Goal: Task Accomplishment & Management: Use online tool/utility

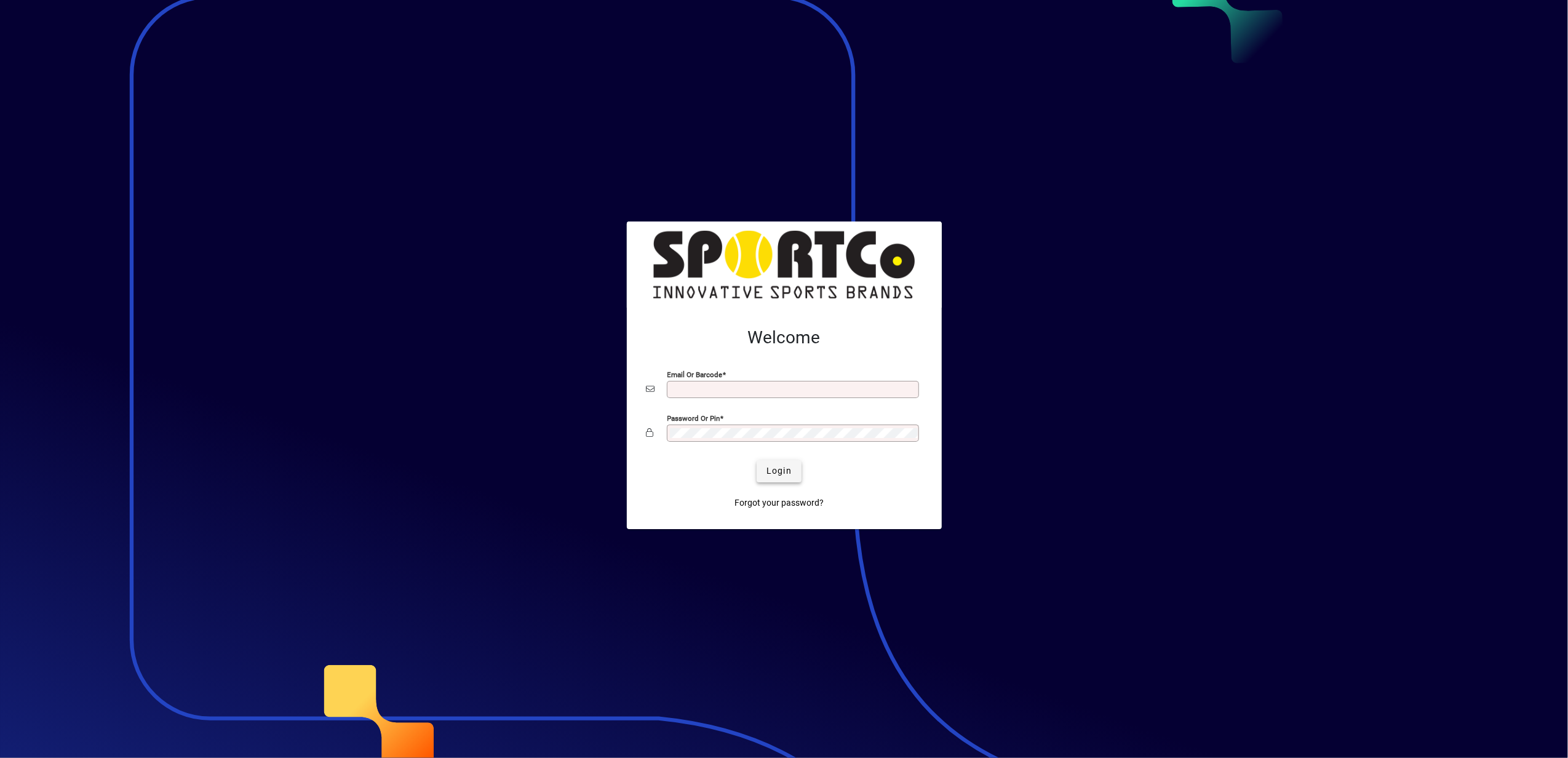
type input "**********"
click at [775, 470] on span "Login" at bounding box center [778, 471] width 25 height 13
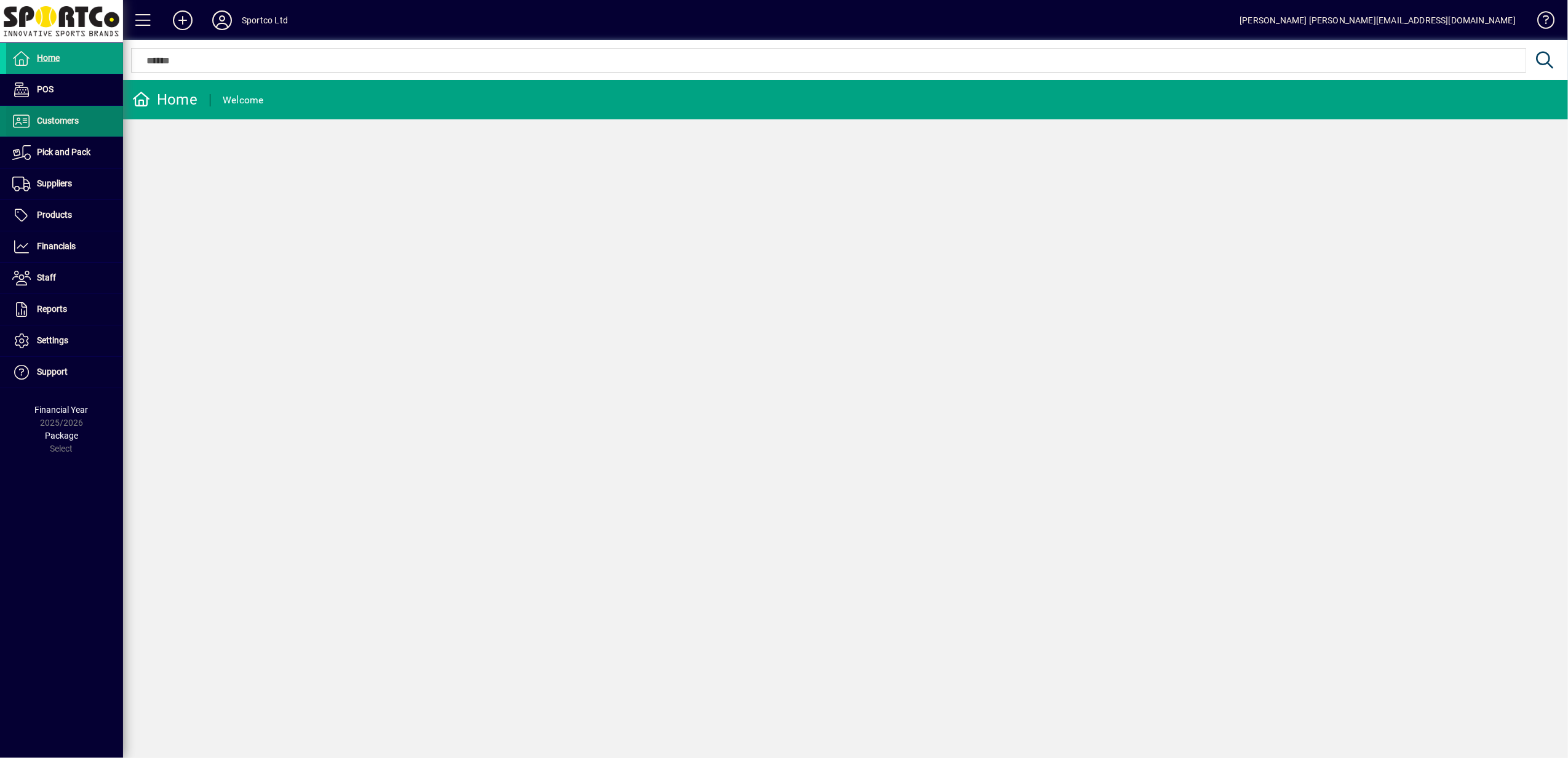
click at [72, 122] on span "Customers" at bounding box center [58, 120] width 42 height 10
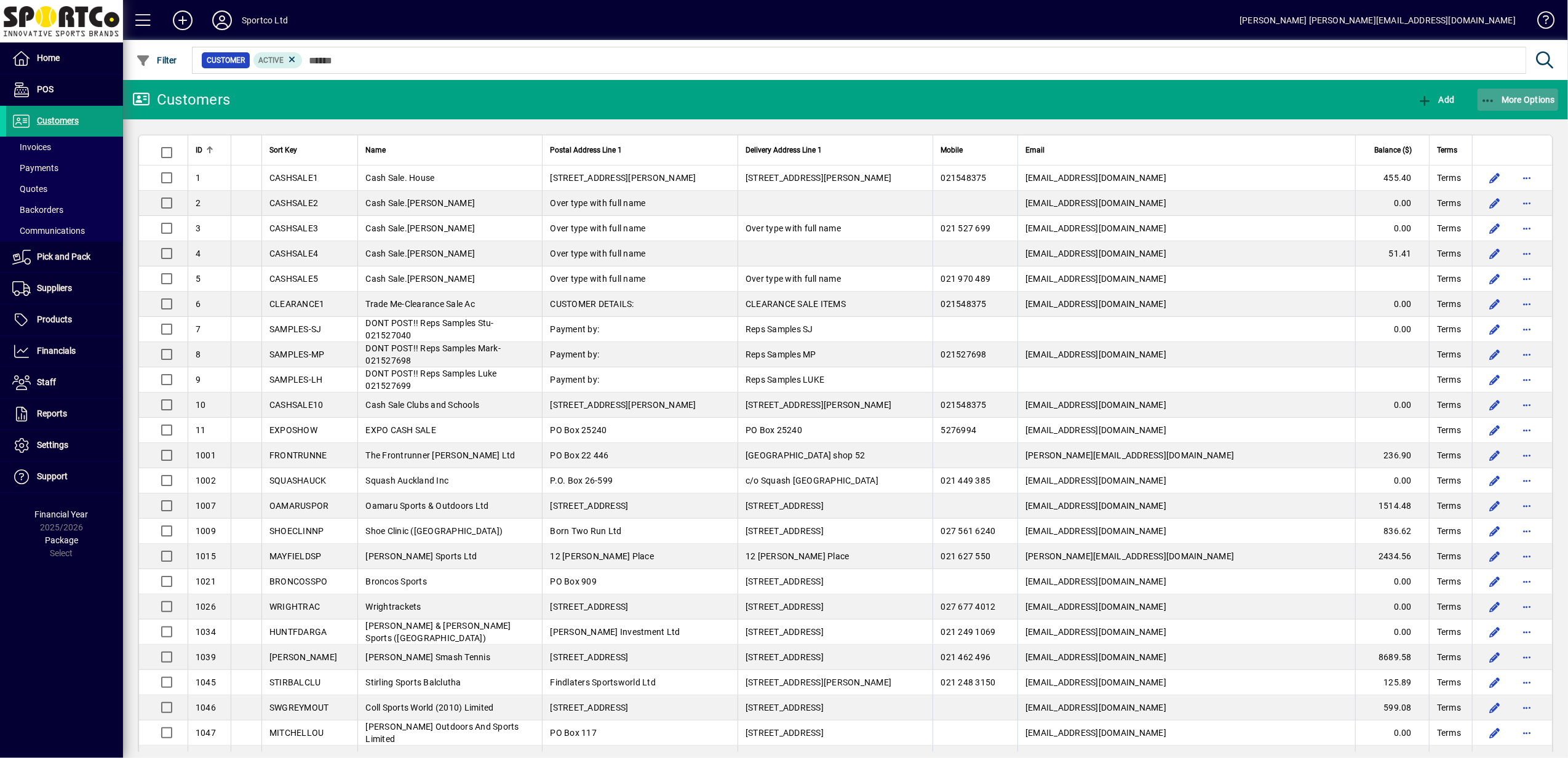
click at [1490, 95] on icon "button" at bounding box center [1488, 101] width 15 height 12
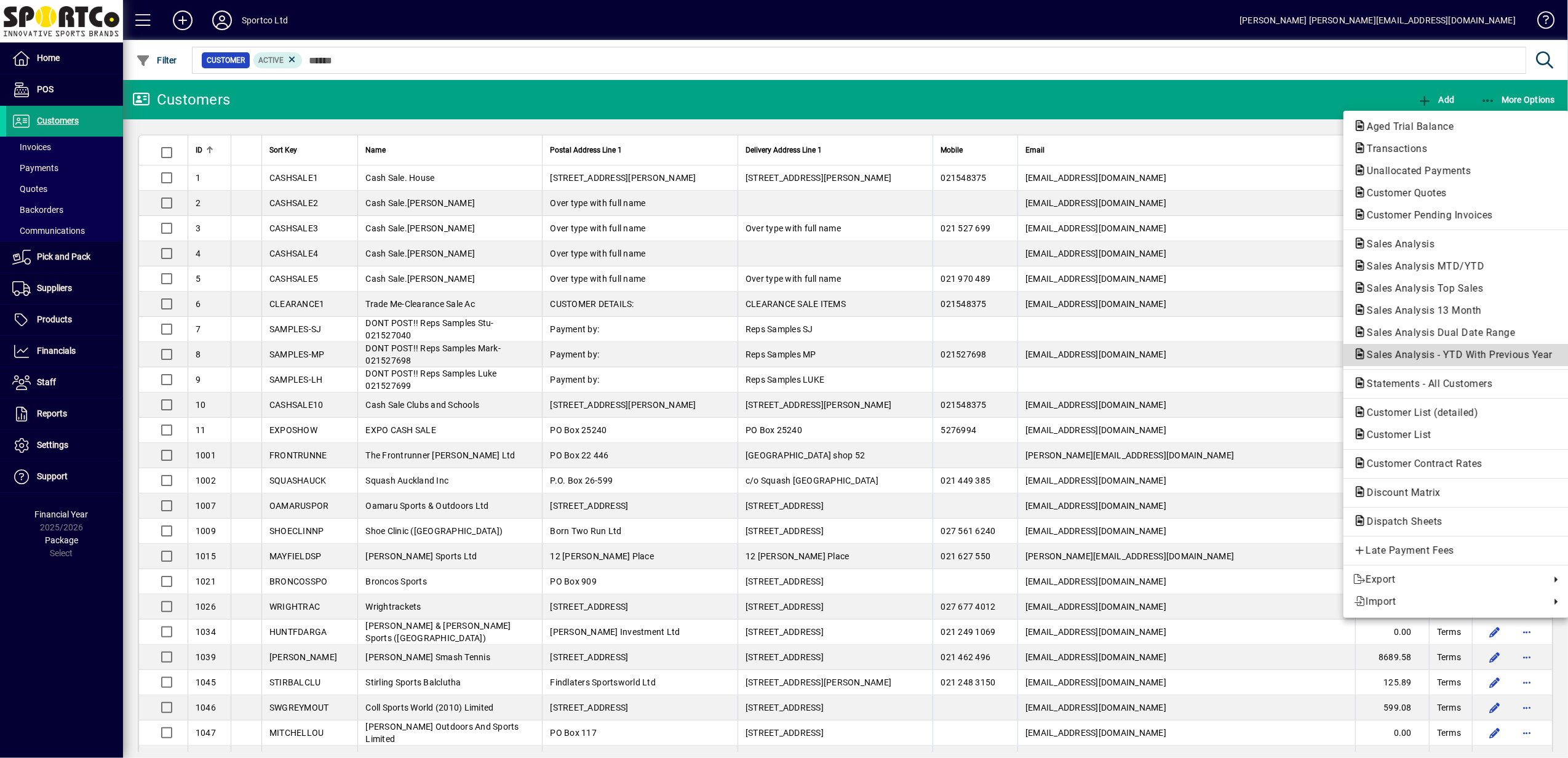
click at [1490, 355] on span "Sales Analysis - YTD With Previous Year" at bounding box center [1456, 355] width 205 height 12
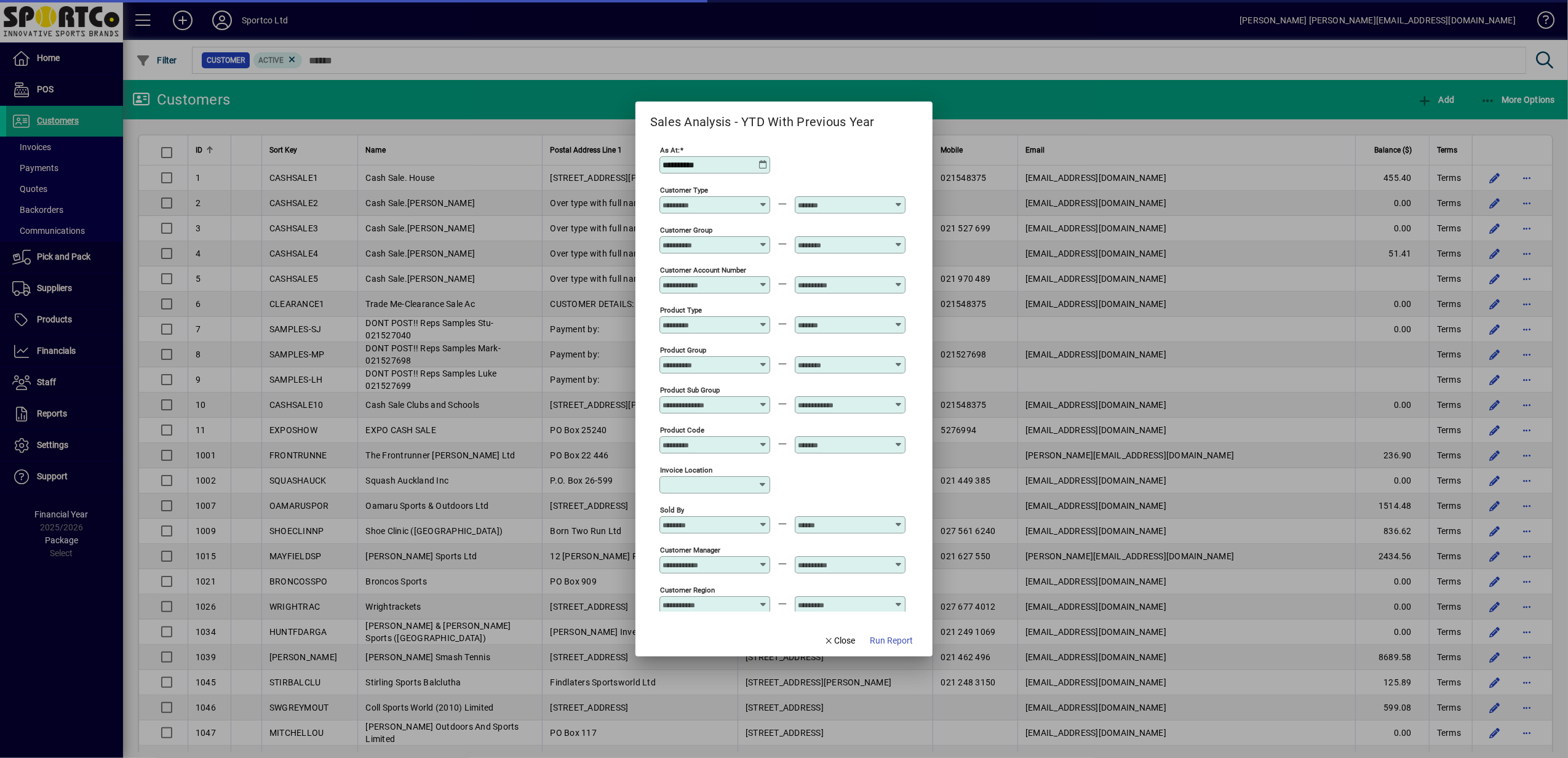
type input "**********"
click at [763, 165] on icon at bounding box center [763, 165] width 10 height 10
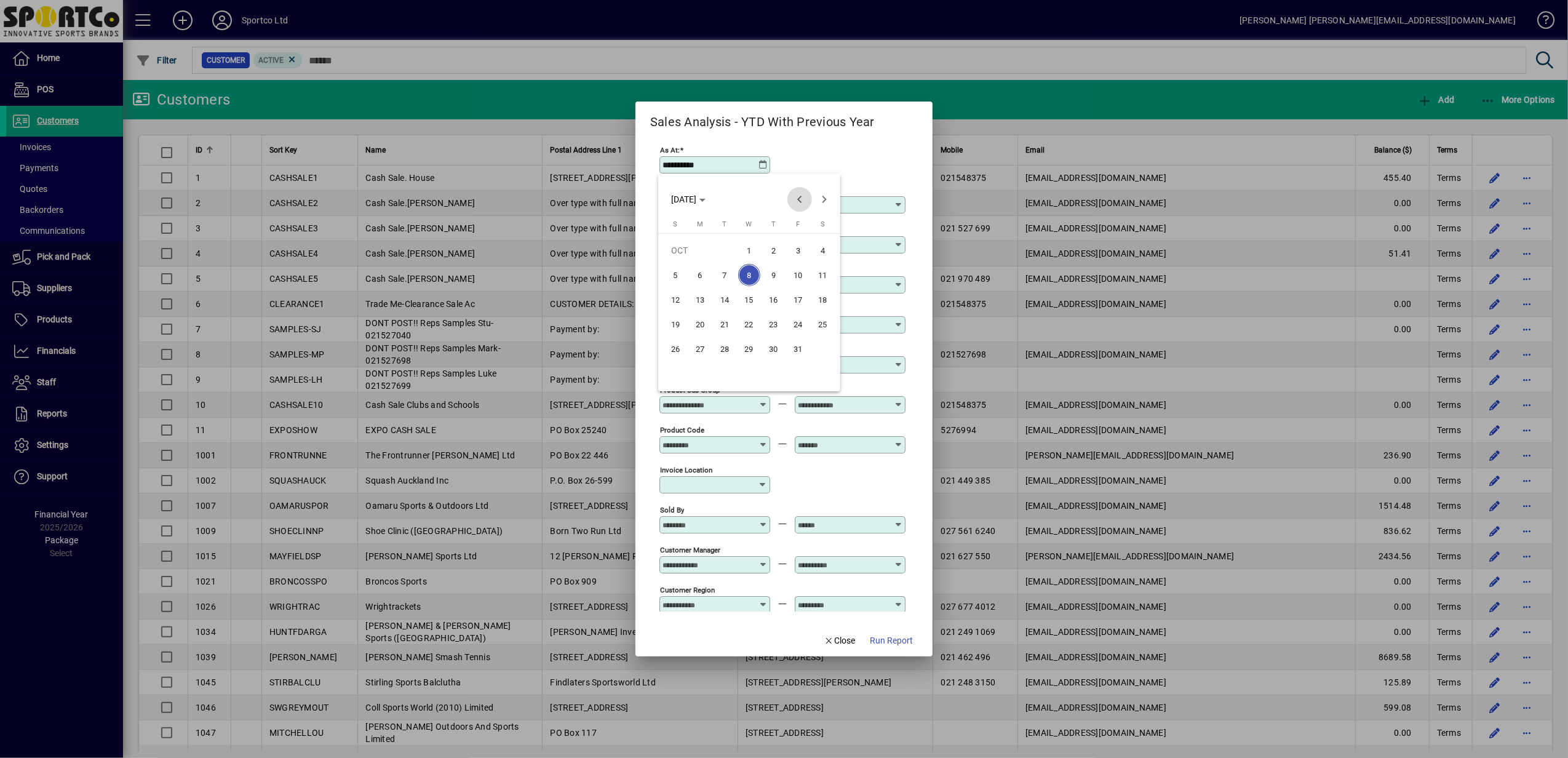
click at [801, 200] on span "Previous month" at bounding box center [800, 200] width 25 height 25
click at [724, 374] on span "30" at bounding box center [725, 373] width 22 height 22
type input "**********"
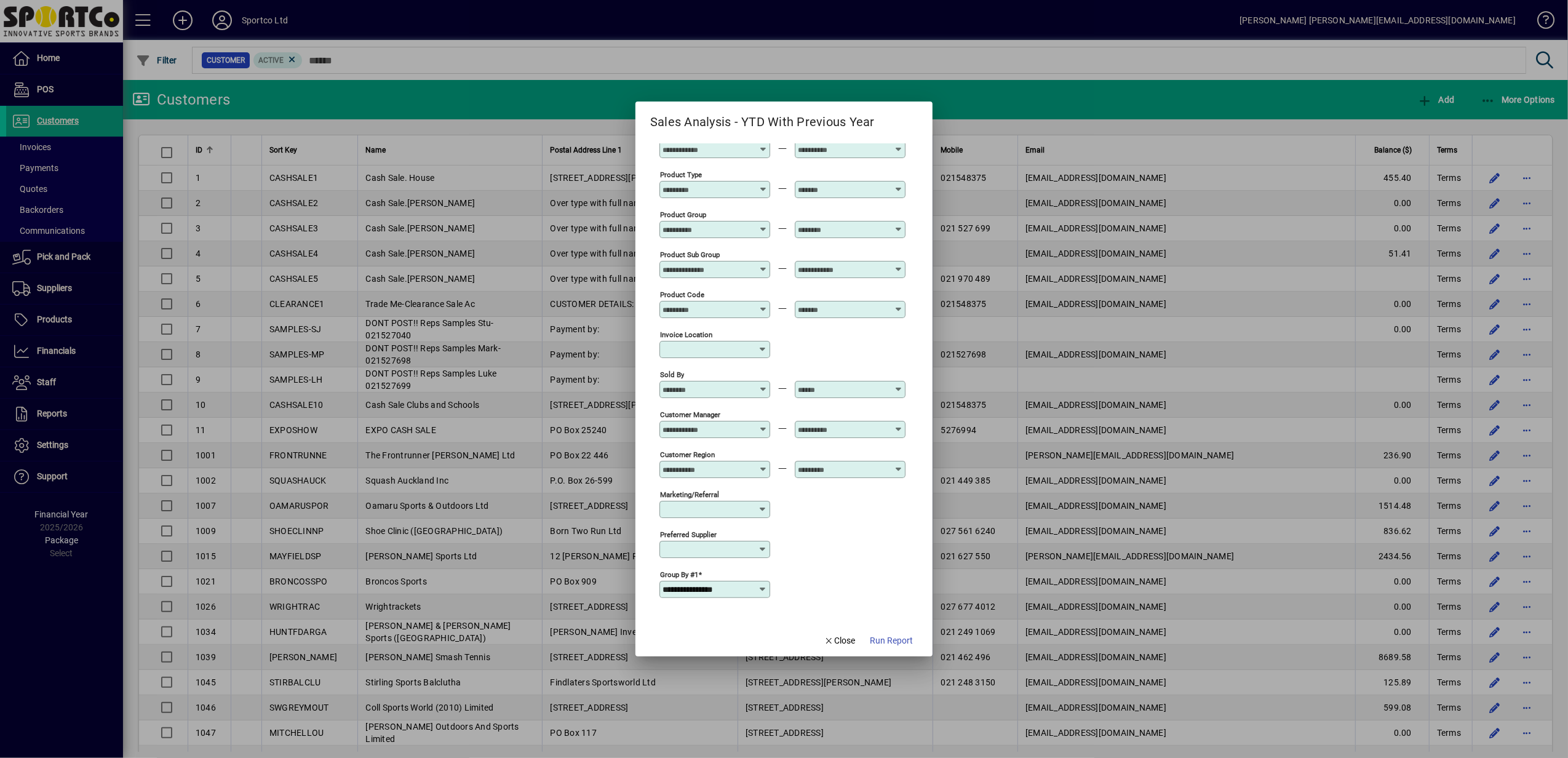
scroll to position [164, 0]
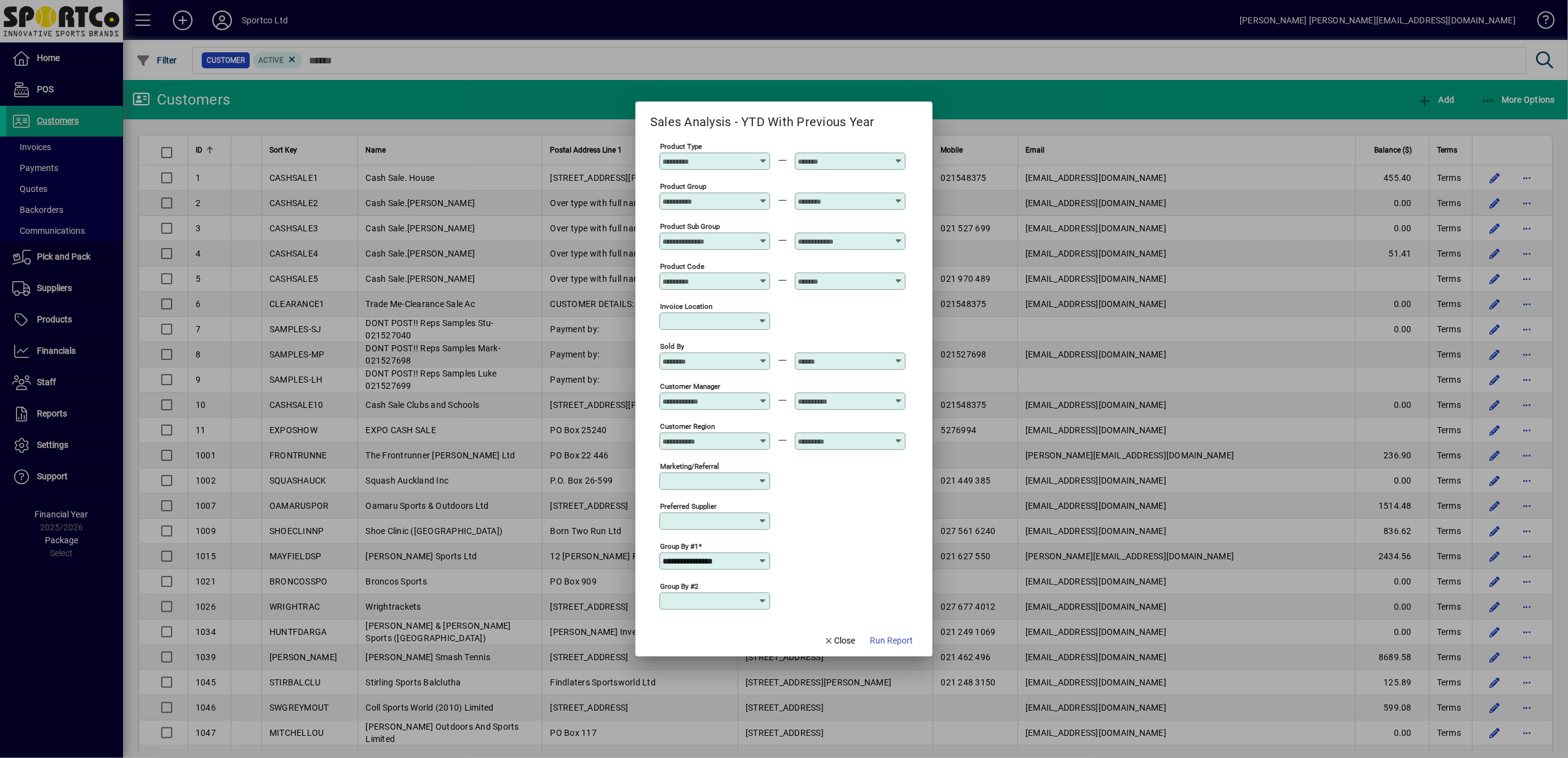
click at [761, 356] on icon at bounding box center [763, 356] width 9 height 0
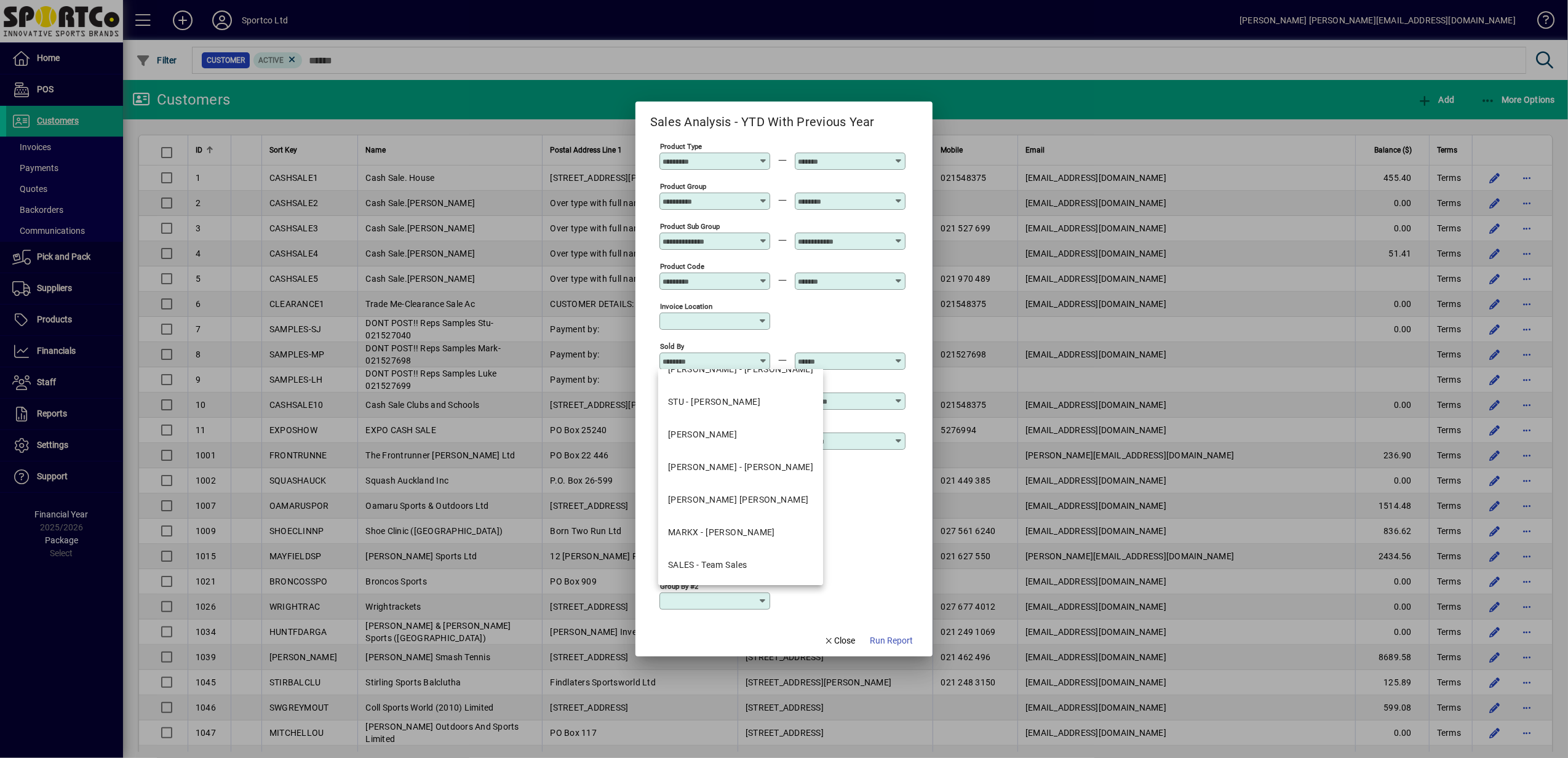
scroll to position [165, 0]
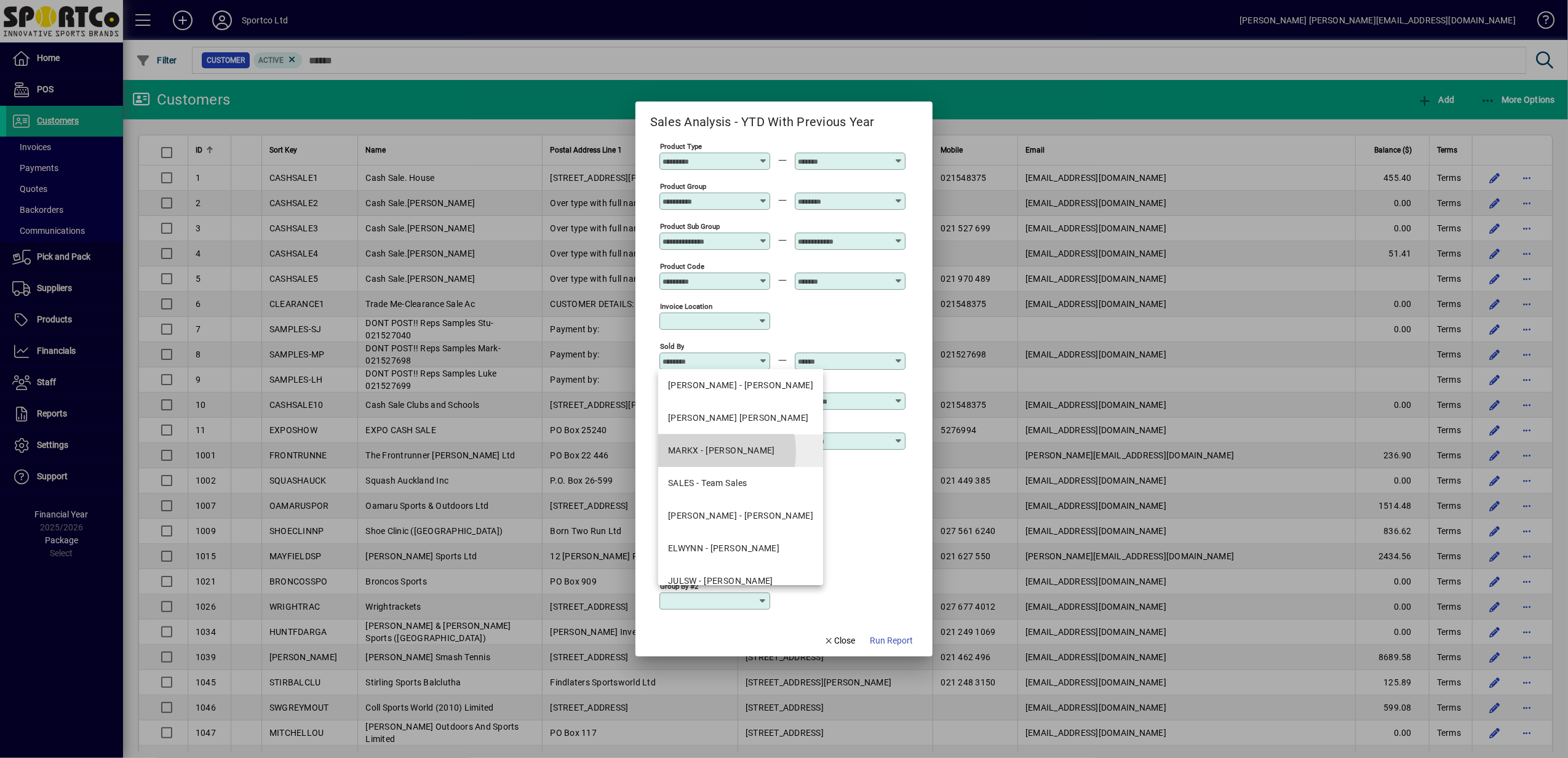
click at [700, 452] on div "MARKX - Mark Peterson" at bounding box center [721, 450] width 107 height 13
type input "**********"
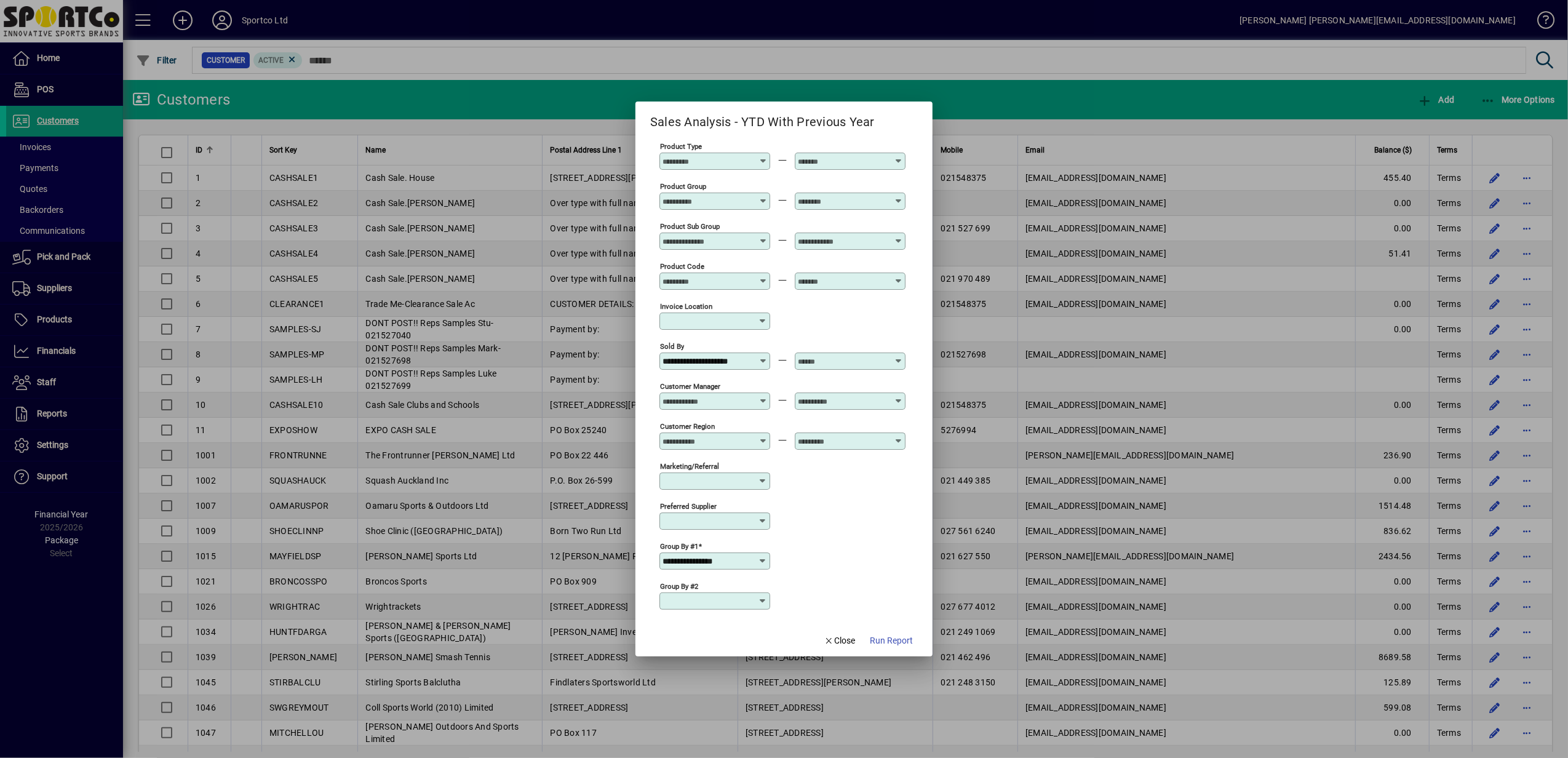
scroll to position [0, 0]
click at [896, 356] on icon at bounding box center [898, 356] width 9 height 0
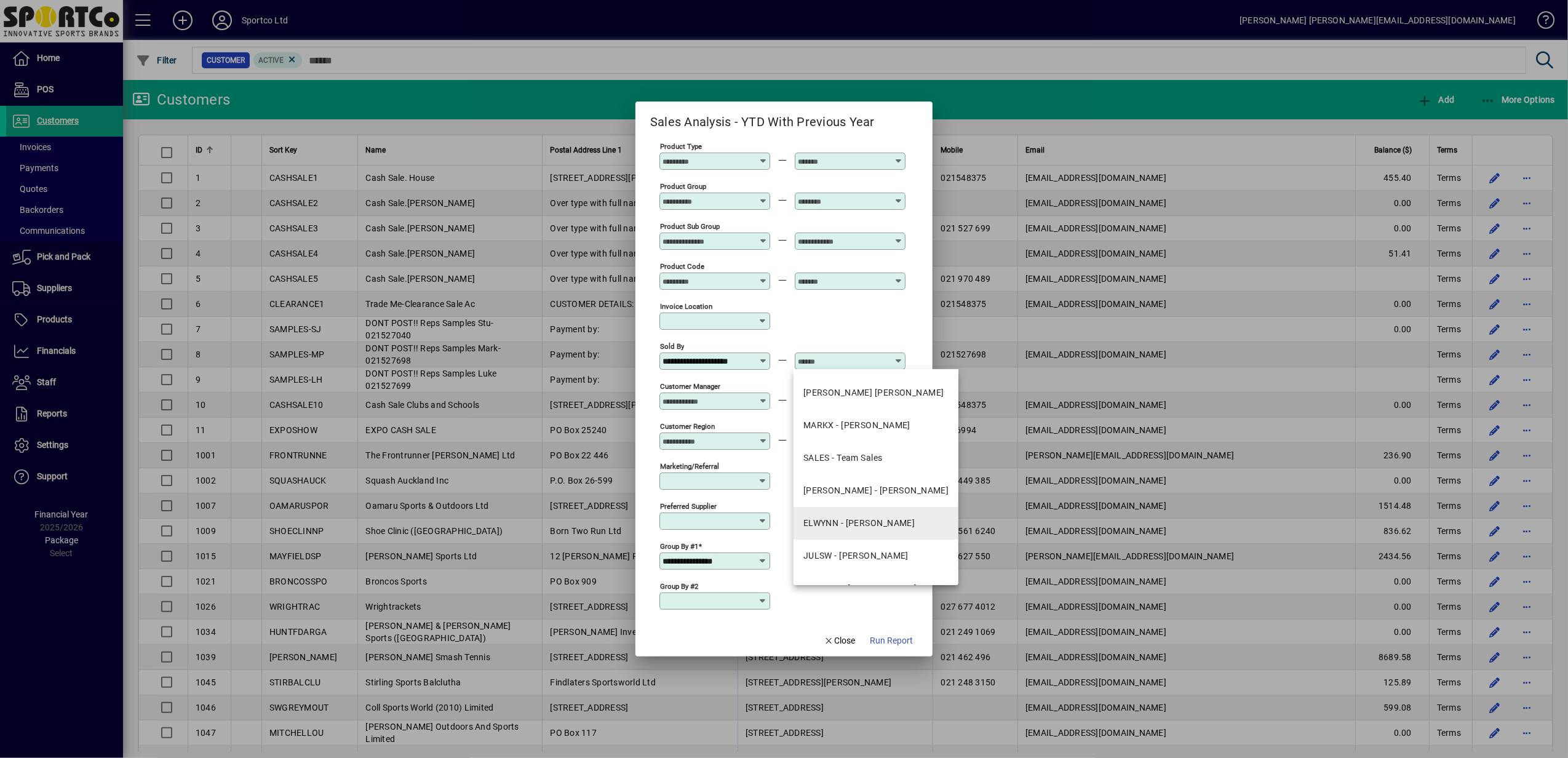
scroll to position [165, 0]
click at [858, 447] on div "MARKX - Mark Peterson" at bounding box center [856, 450] width 107 height 13
type input "**********"
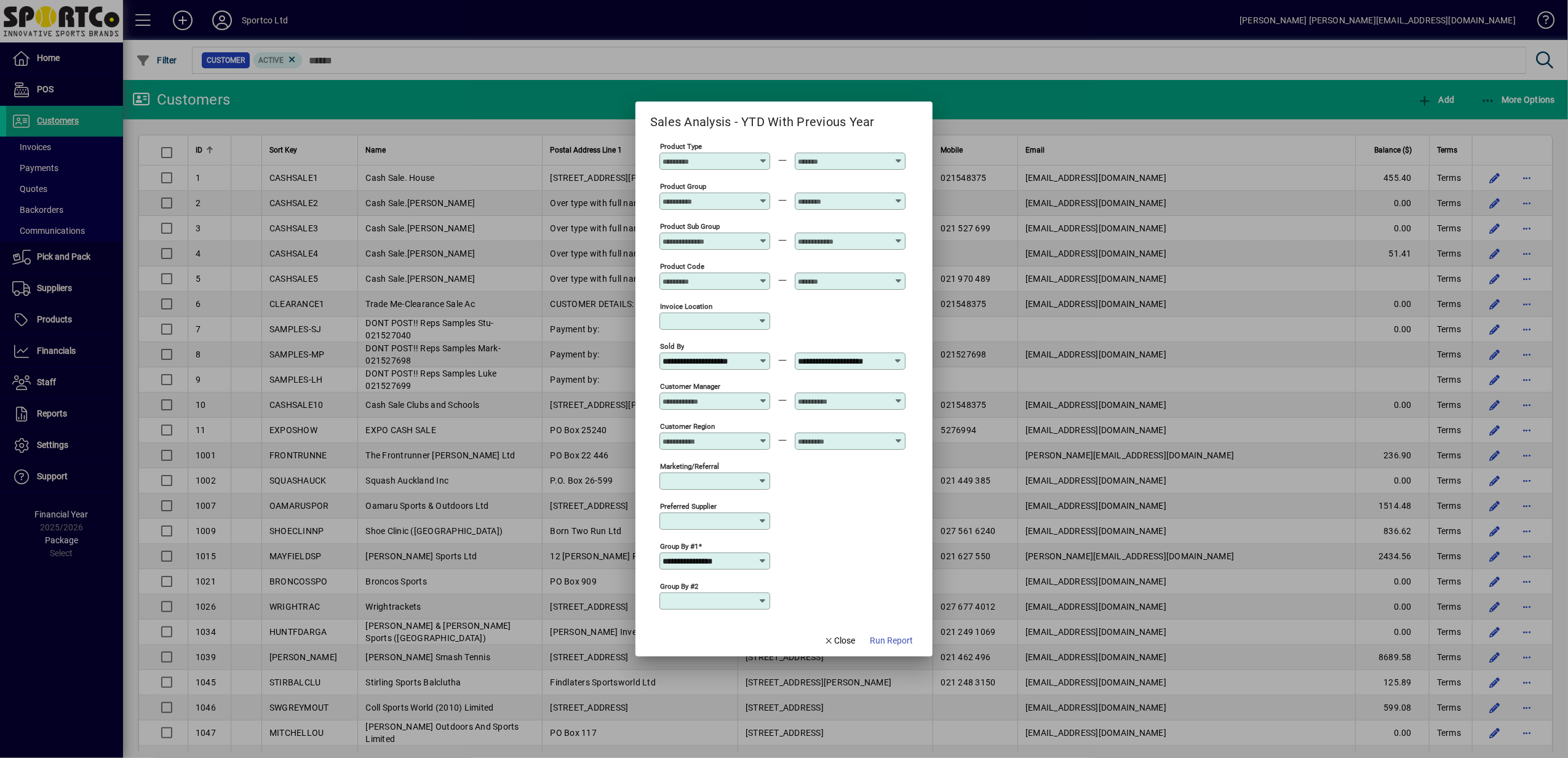
scroll to position [0, 0]
click at [761, 558] on icon at bounding box center [763, 561] width 10 height 10
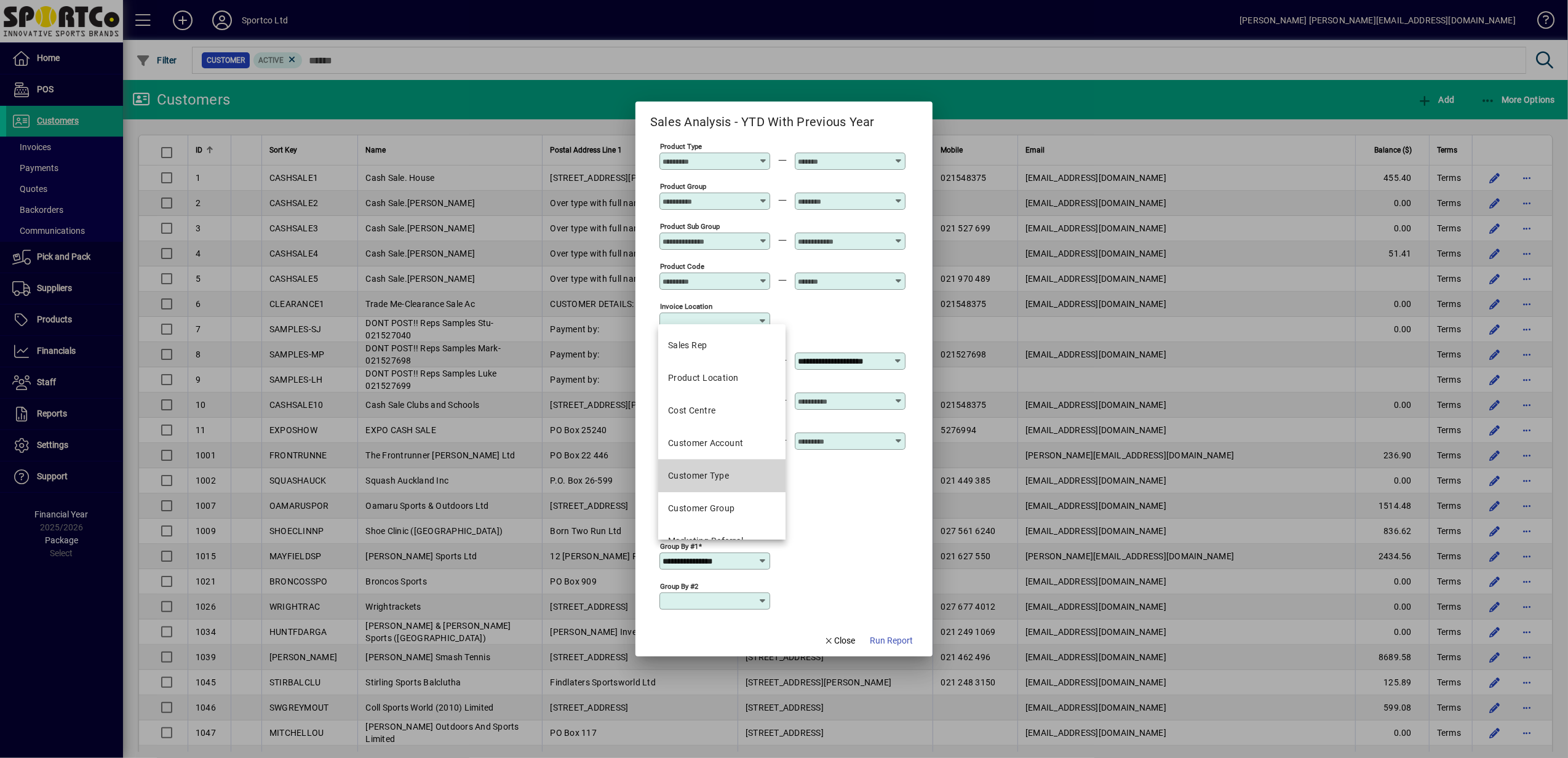
click at [736, 475] on mat-option "Customer Type" at bounding box center [721, 476] width 127 height 32
type input "**********"
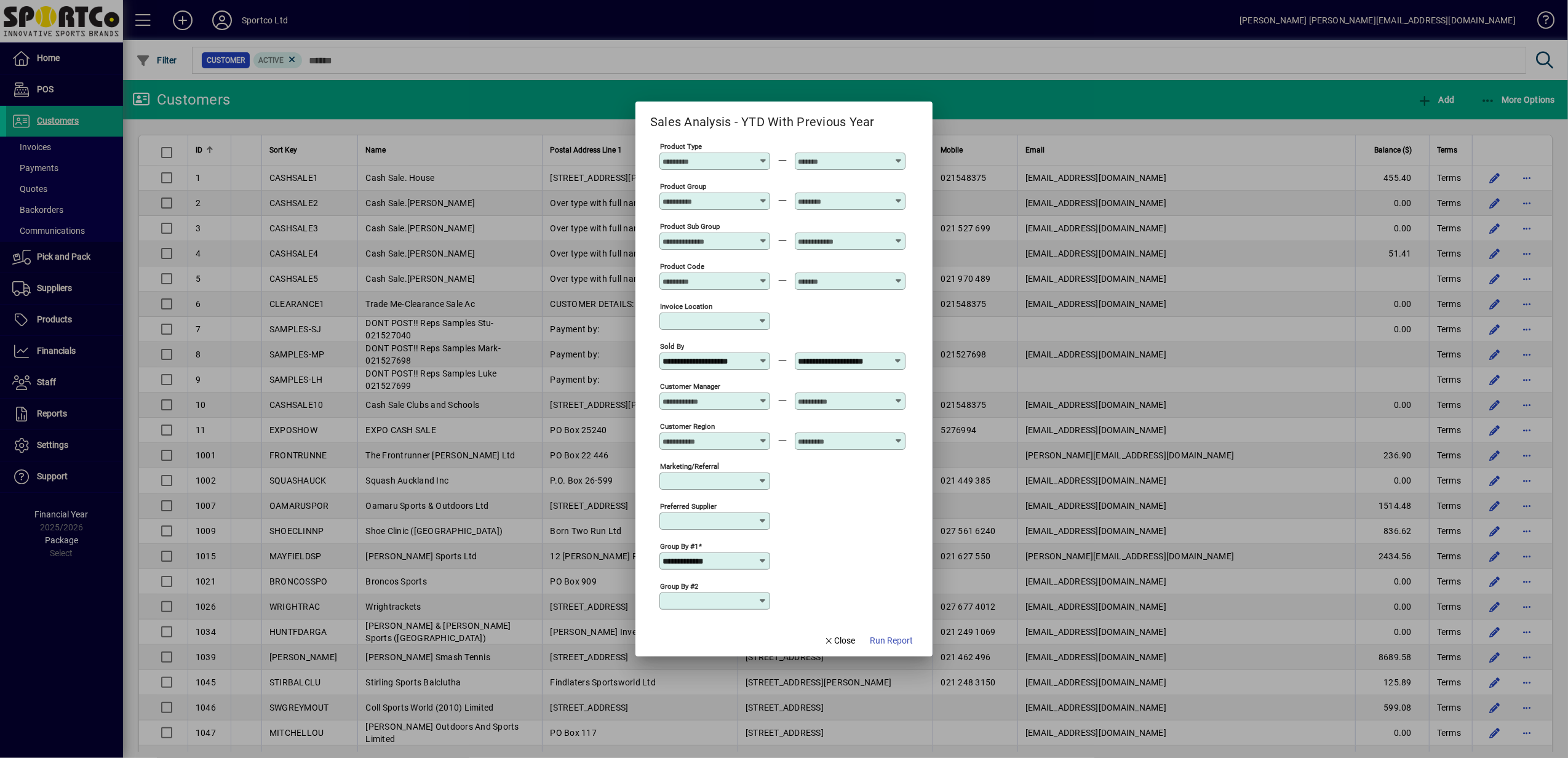
click at [763, 599] on icon at bounding box center [763, 601] width 10 height 10
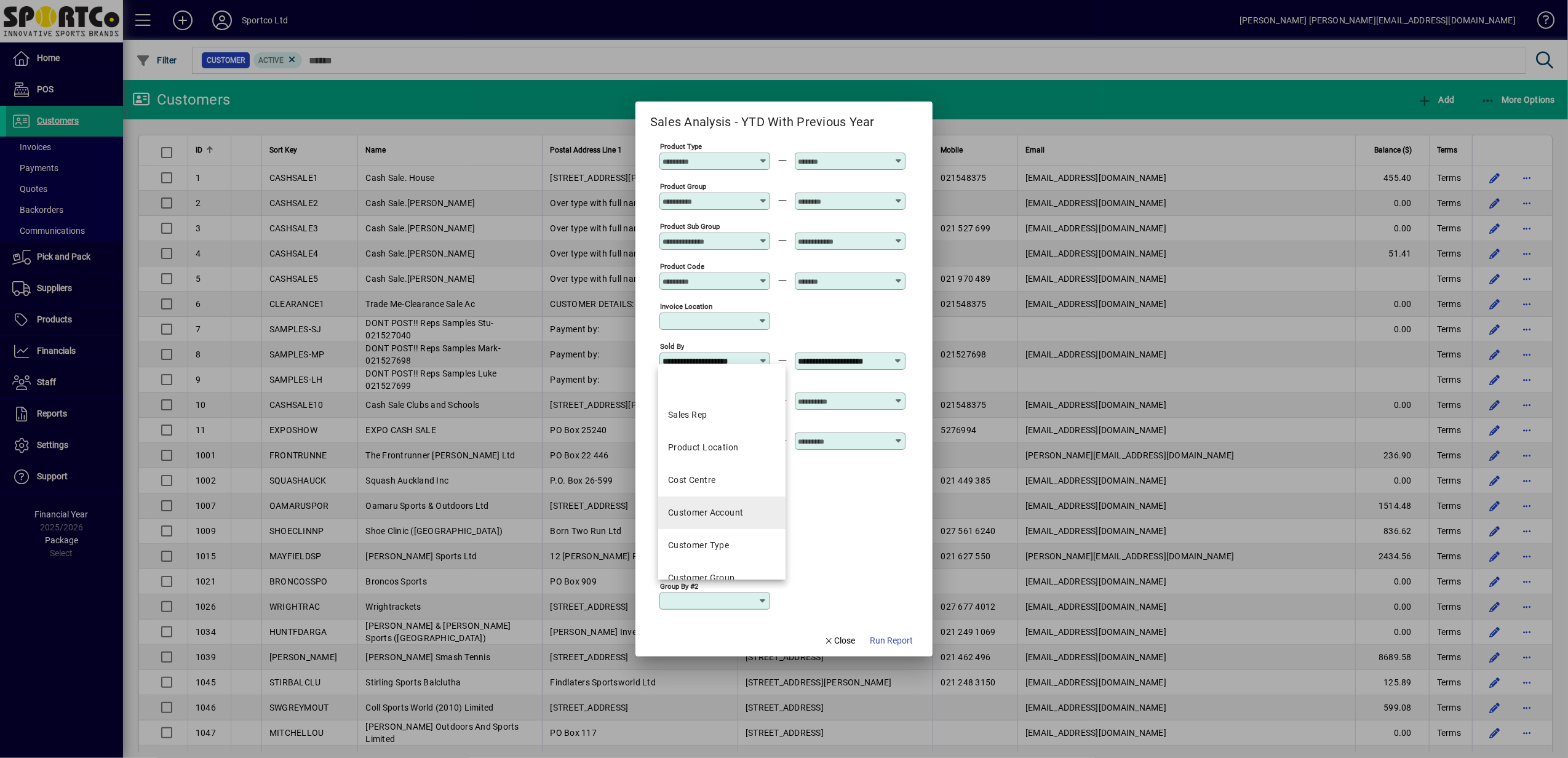
click at [721, 510] on div "Customer Account" at bounding box center [706, 512] width 76 height 13
type input "**********"
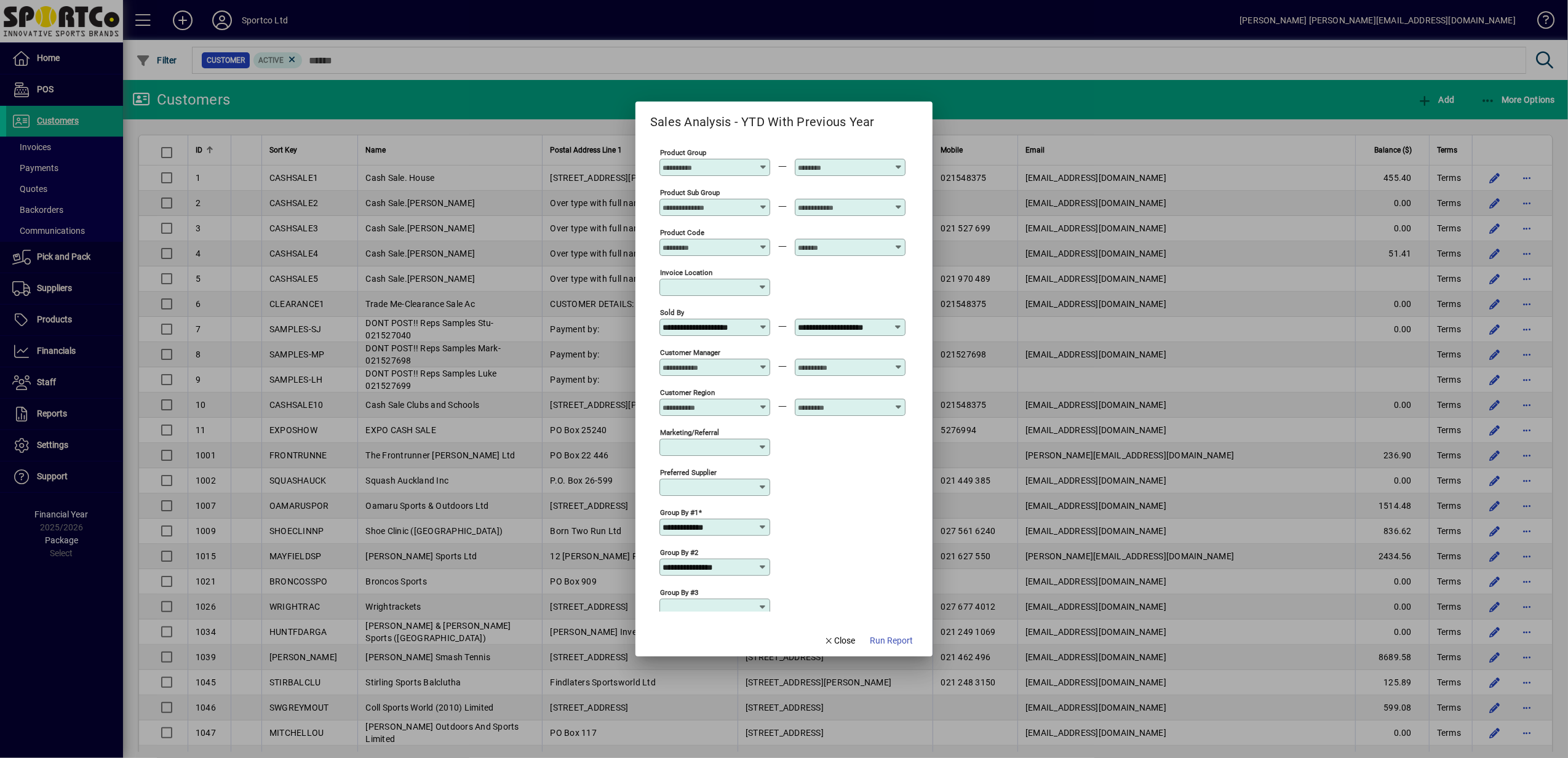
scroll to position [215, 0]
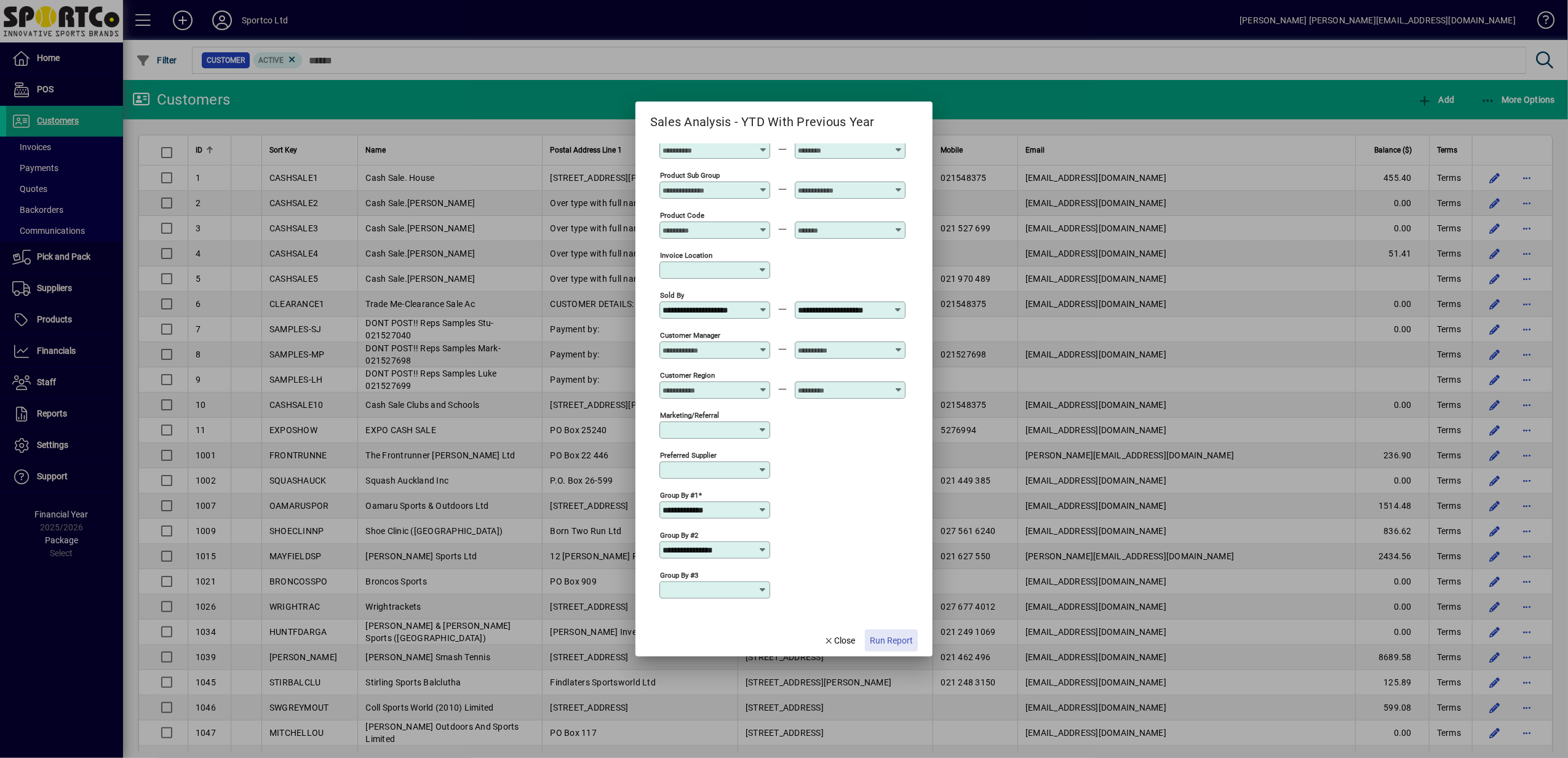
click at [893, 639] on span "Run Report" at bounding box center [891, 640] width 43 height 13
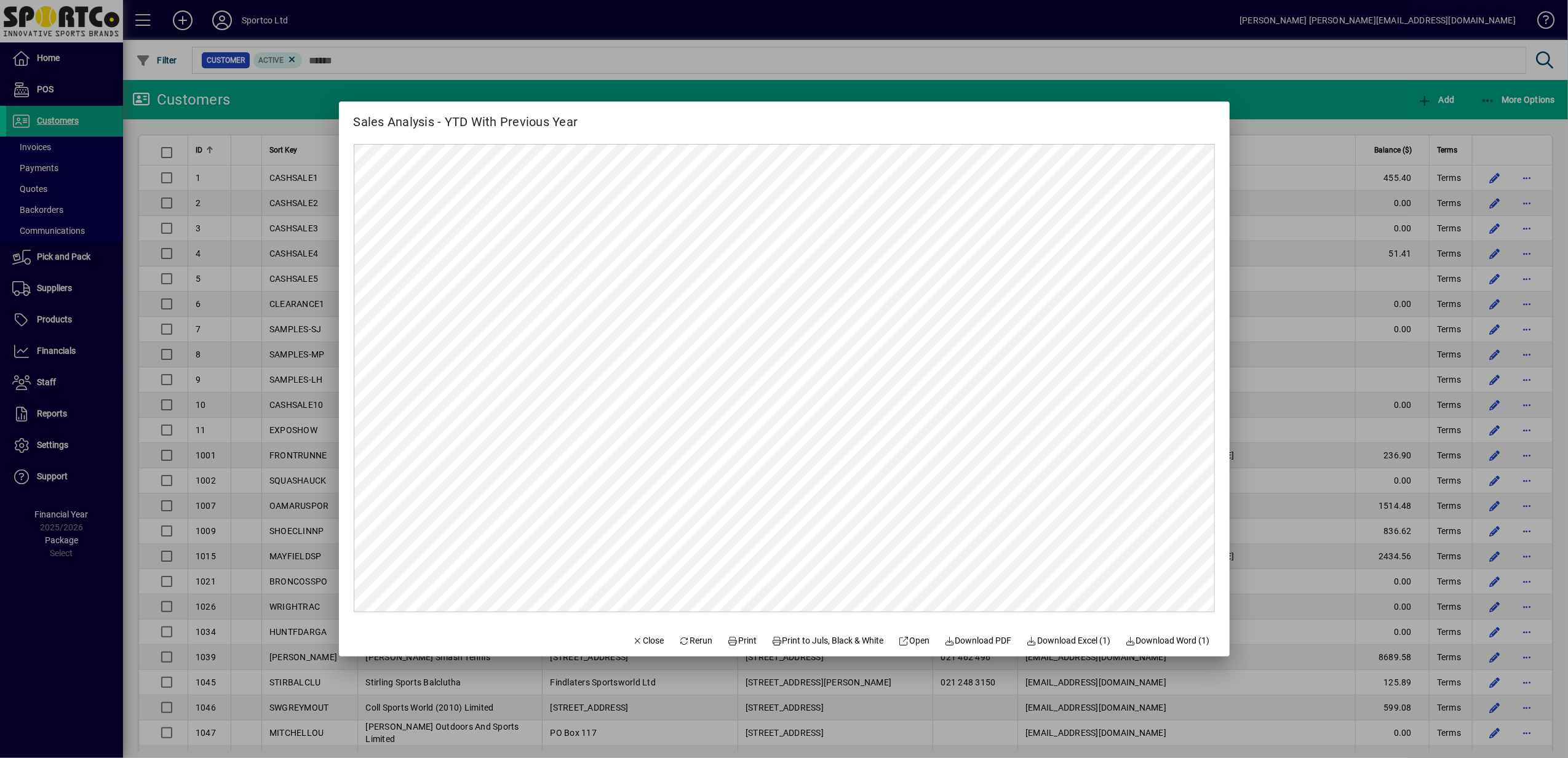
scroll to position [0, 0]
click at [1077, 640] on span "Download Excel (1)" at bounding box center [1068, 640] width 84 height 13
click at [1263, 281] on div at bounding box center [784, 379] width 1568 height 758
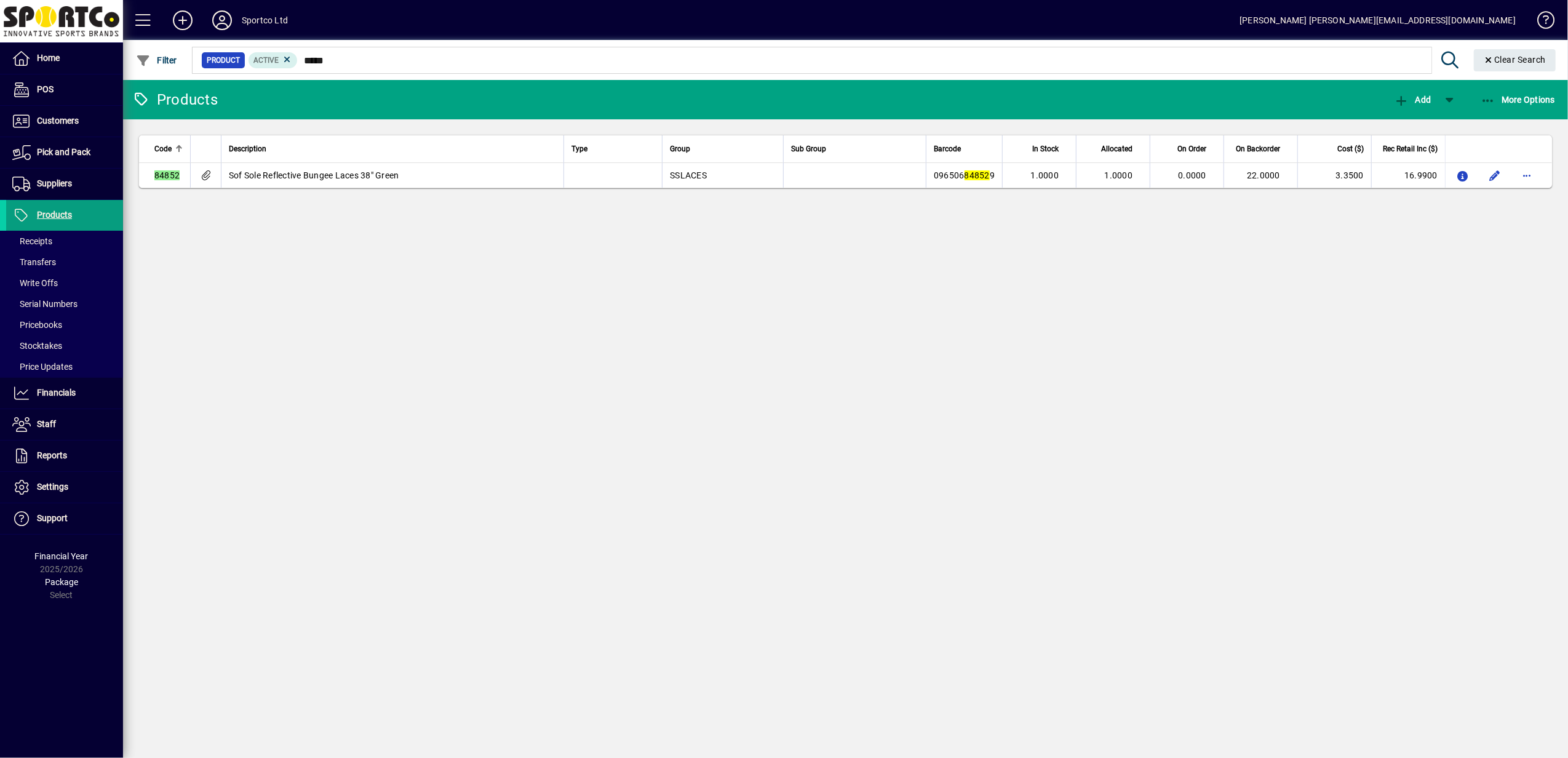
type input "*****"
click at [1039, 408] on div "Products Add More Options Code Description Type Group Sub Group Barcode In Stoc…" at bounding box center [845, 419] width 1445 height 678
click at [36, 57] on span "Home" at bounding box center [33, 58] width 54 height 14
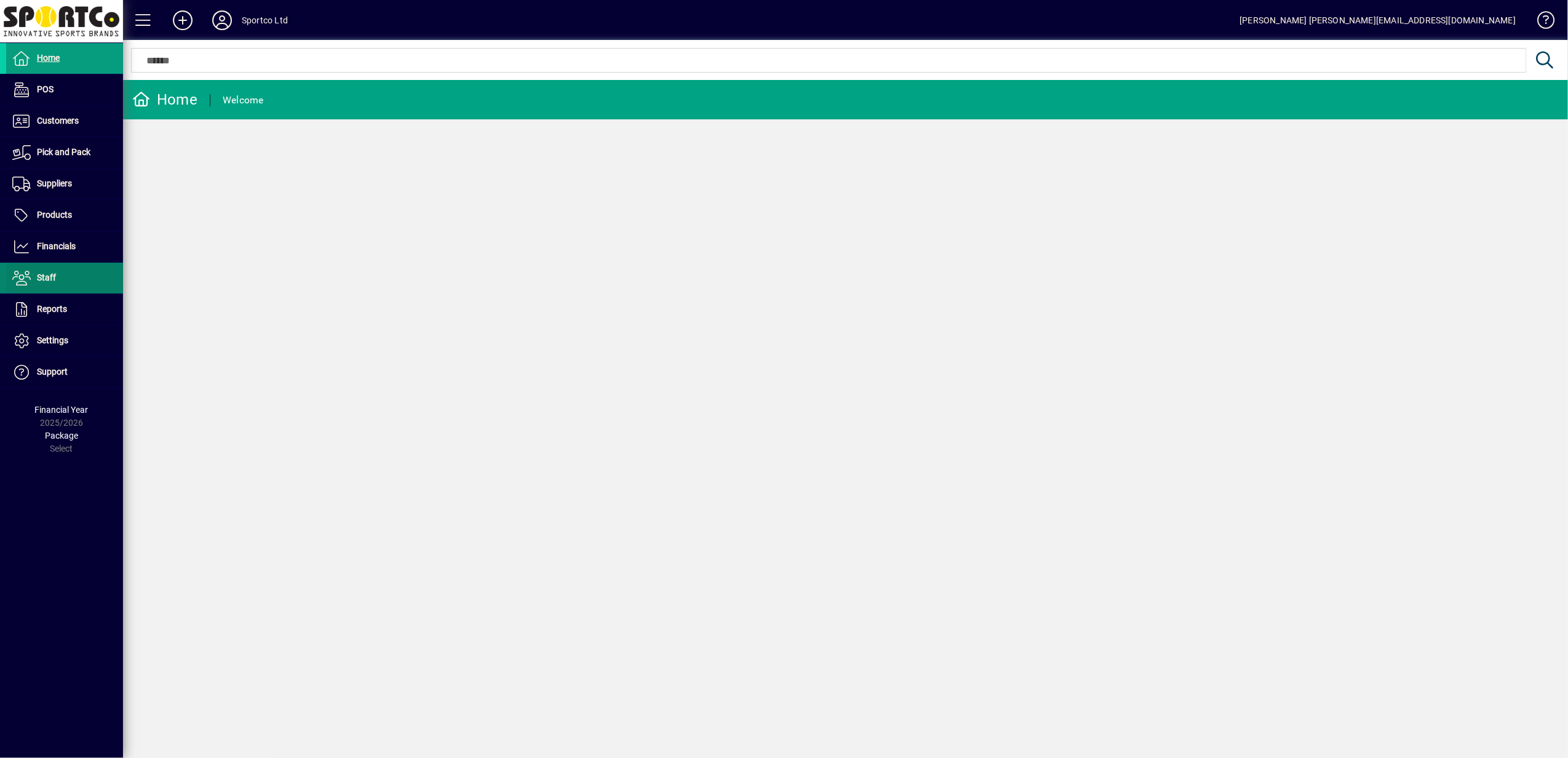
click at [25, 276] on icon at bounding box center [21, 277] width 19 height 14
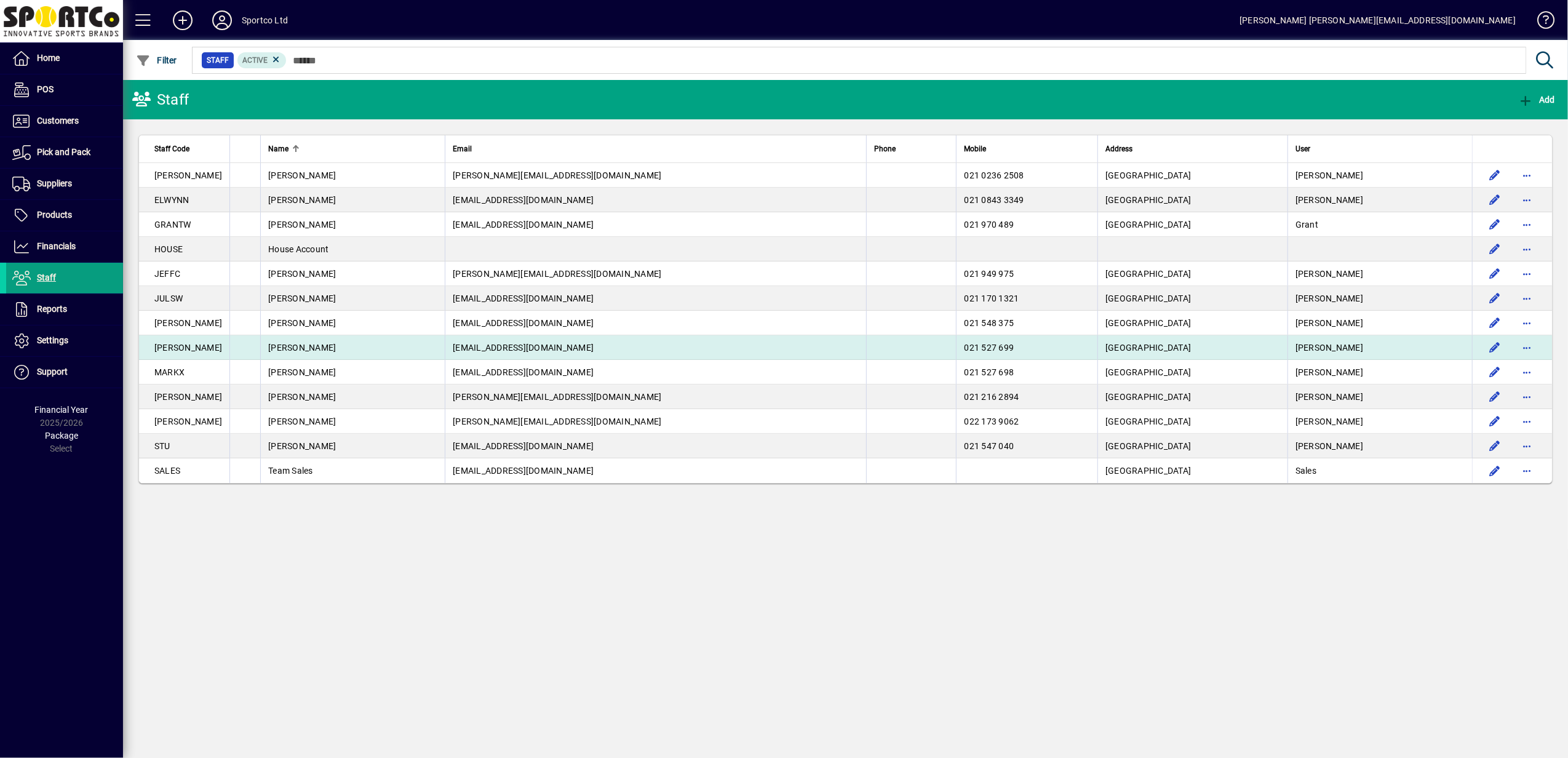
click at [377, 344] on div "Luke Hammond" at bounding box center [353, 348] width 169 height 12
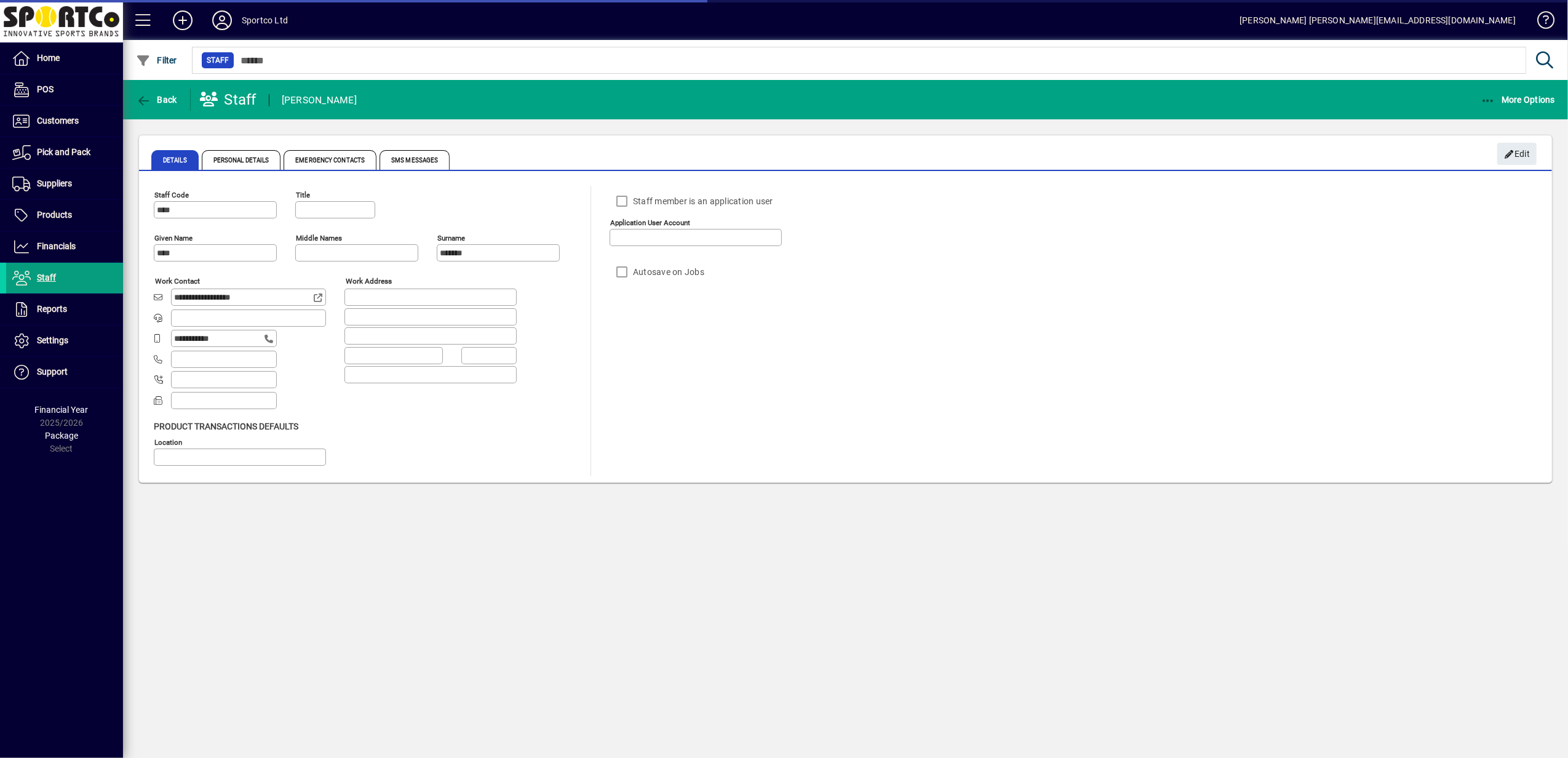
type input "**********"
click at [255, 164] on span "Personal Details" at bounding box center [241, 160] width 79 height 20
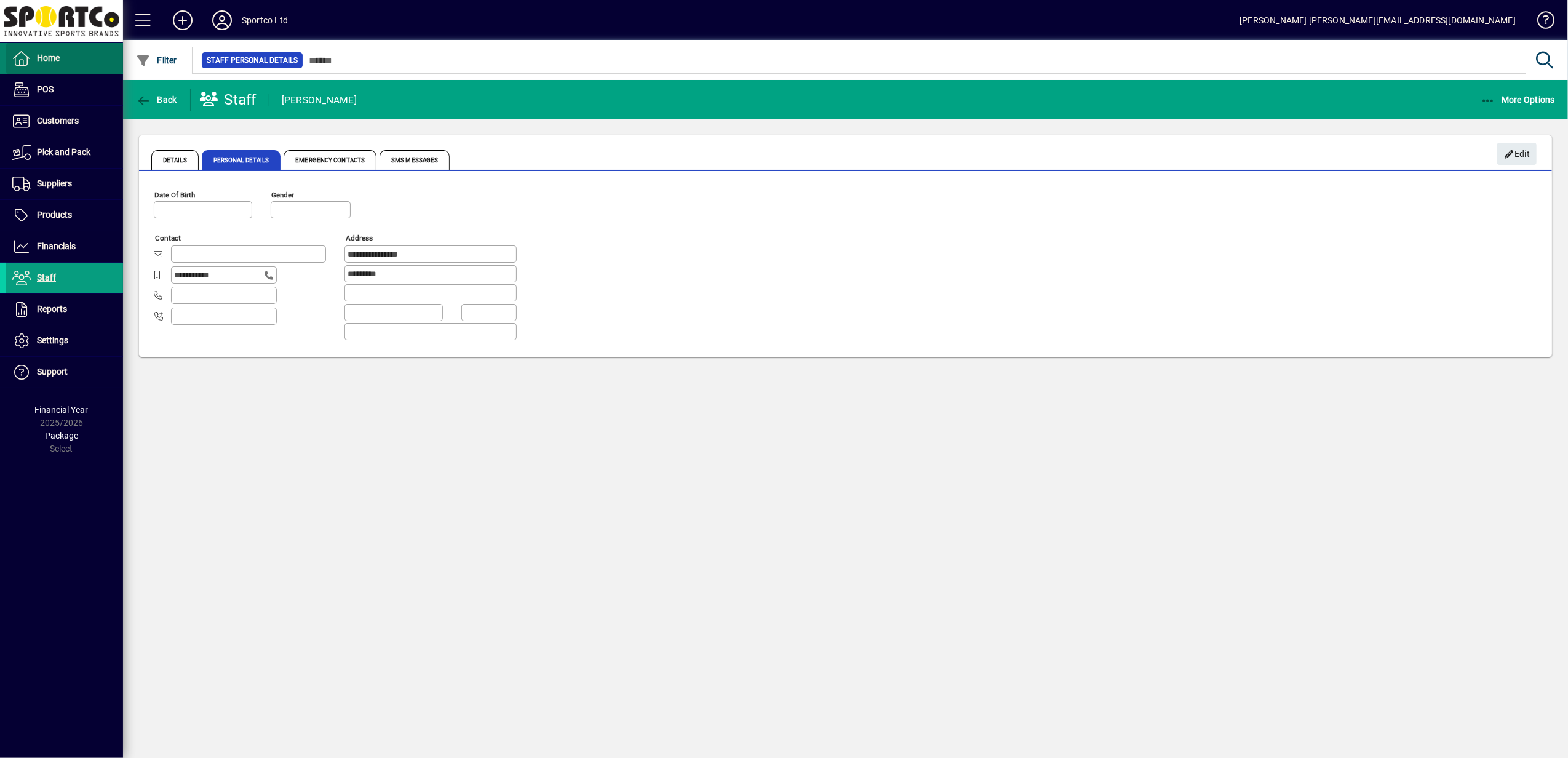
click at [48, 53] on span "Home" at bounding box center [48, 58] width 23 height 10
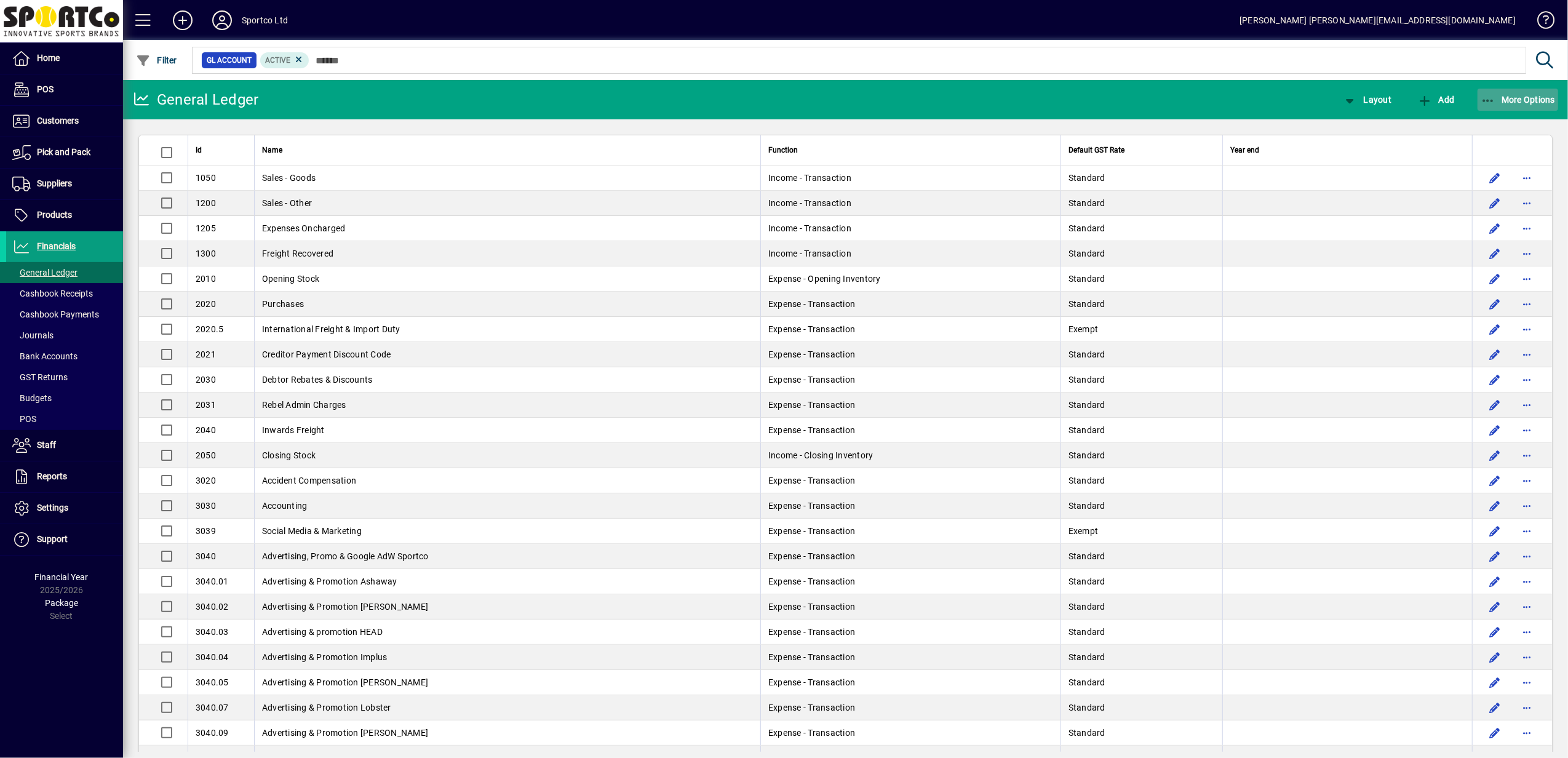
click at [1500, 94] on span "button" at bounding box center [1518, 99] width 81 height 30
click at [1476, 156] on span "Inventory Valuation Adj." at bounding box center [1496, 155] width 123 height 14
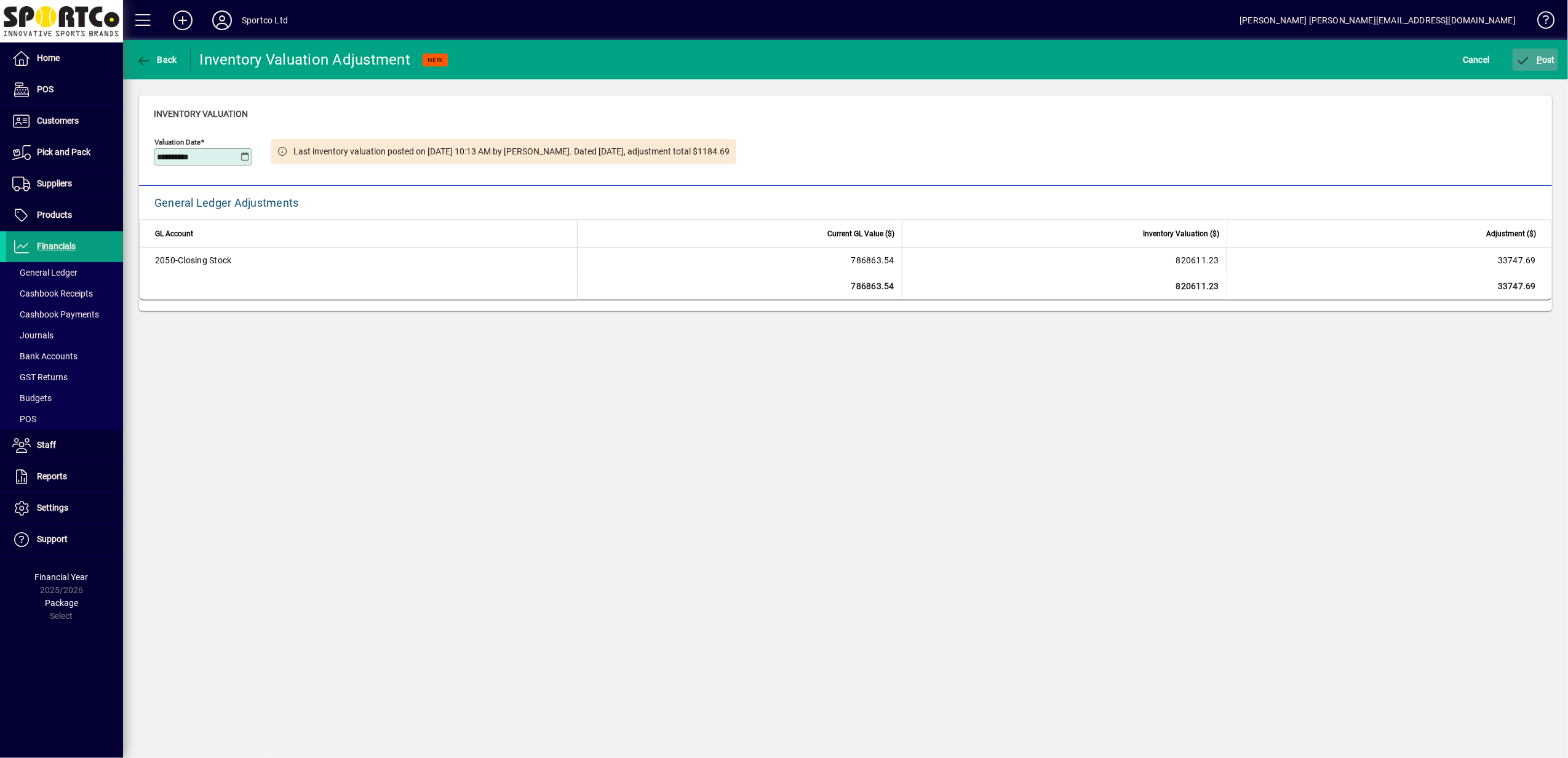
click at [1539, 56] on span "P" at bounding box center [1539, 60] width 6 height 10
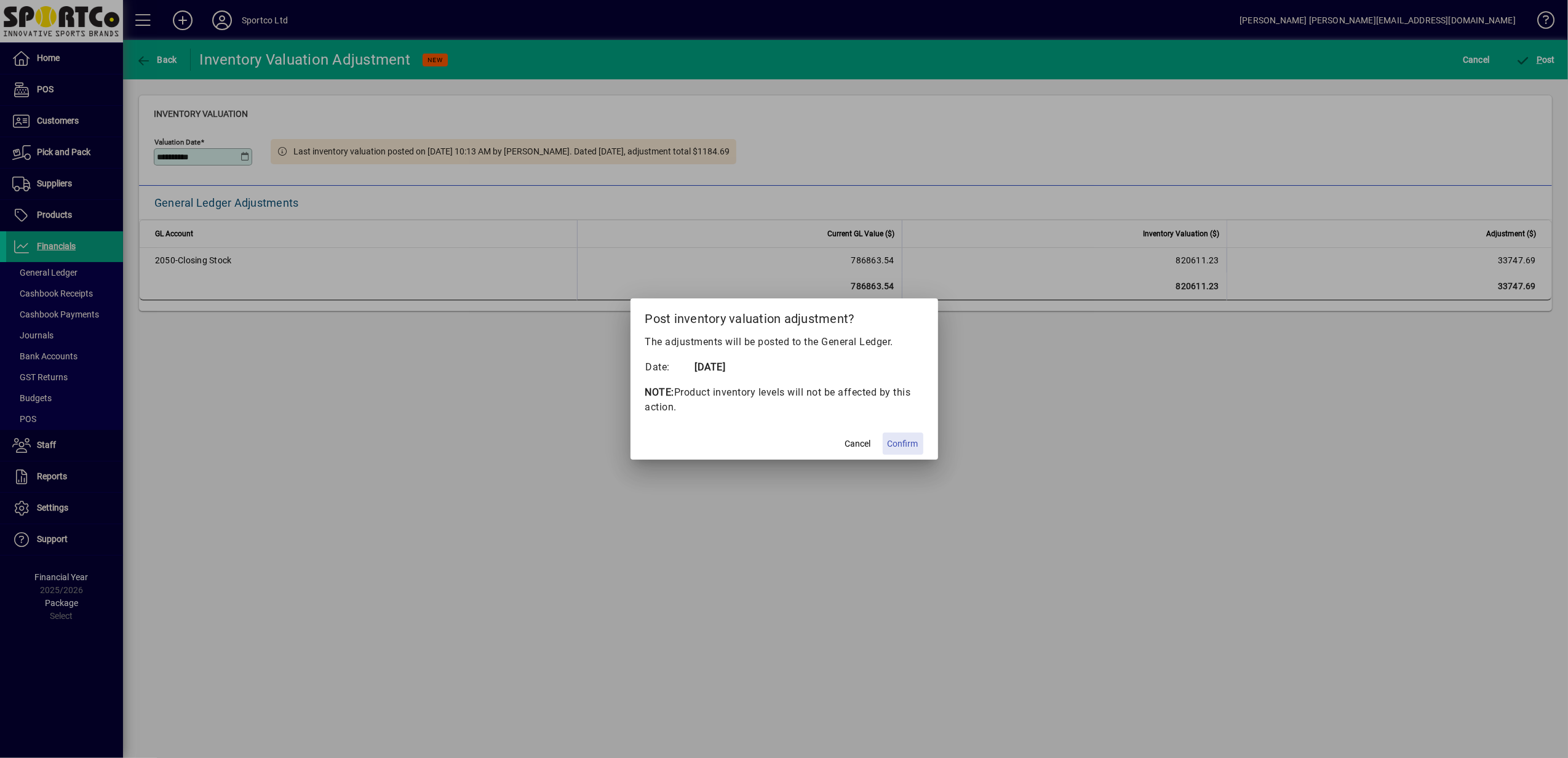
click at [903, 443] on span "Confirm" at bounding box center [902, 443] width 31 height 13
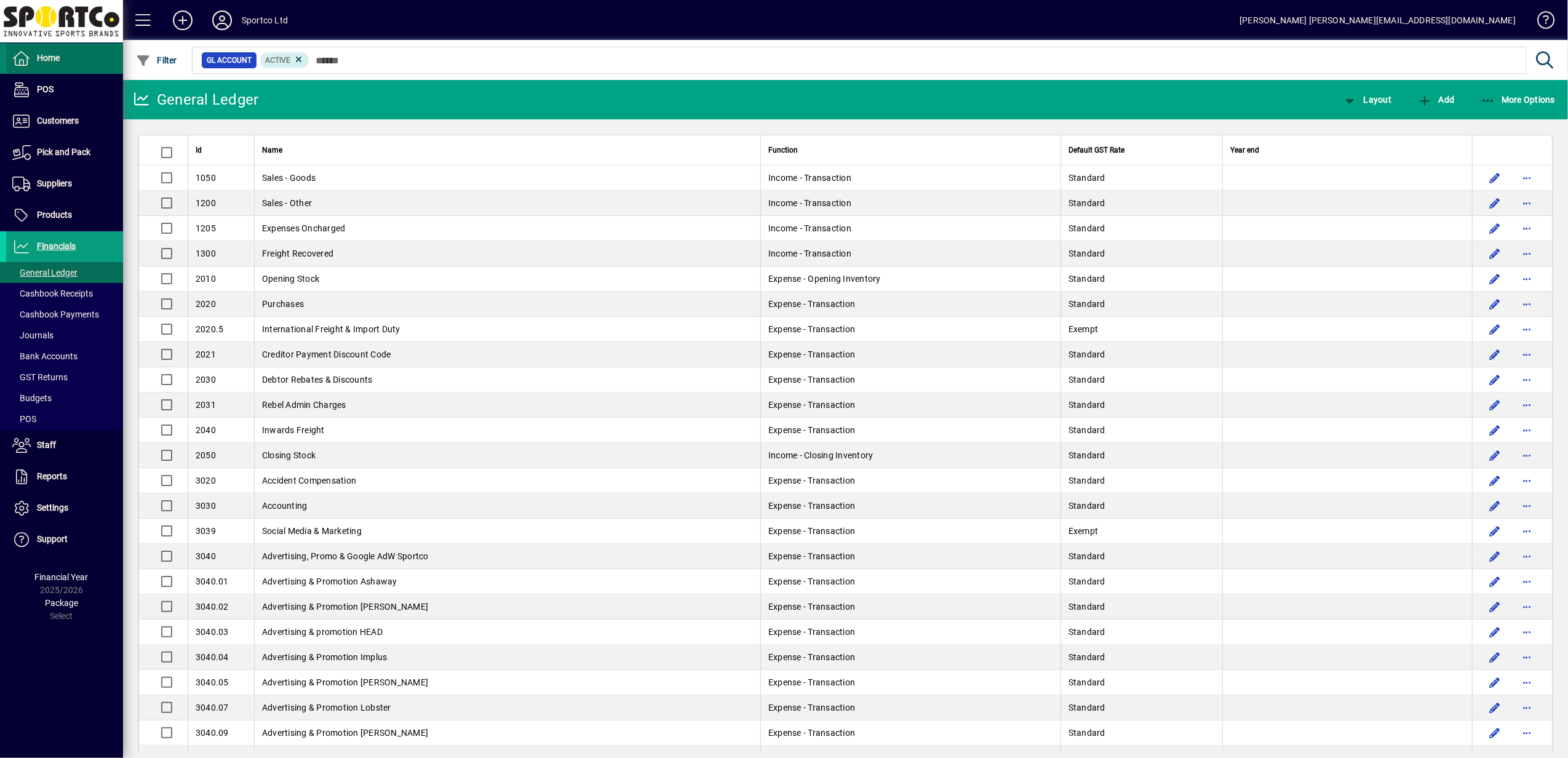
click at [23, 54] on icon at bounding box center [21, 58] width 19 height 14
click at [1506, 99] on span "More Options" at bounding box center [1518, 100] width 75 height 10
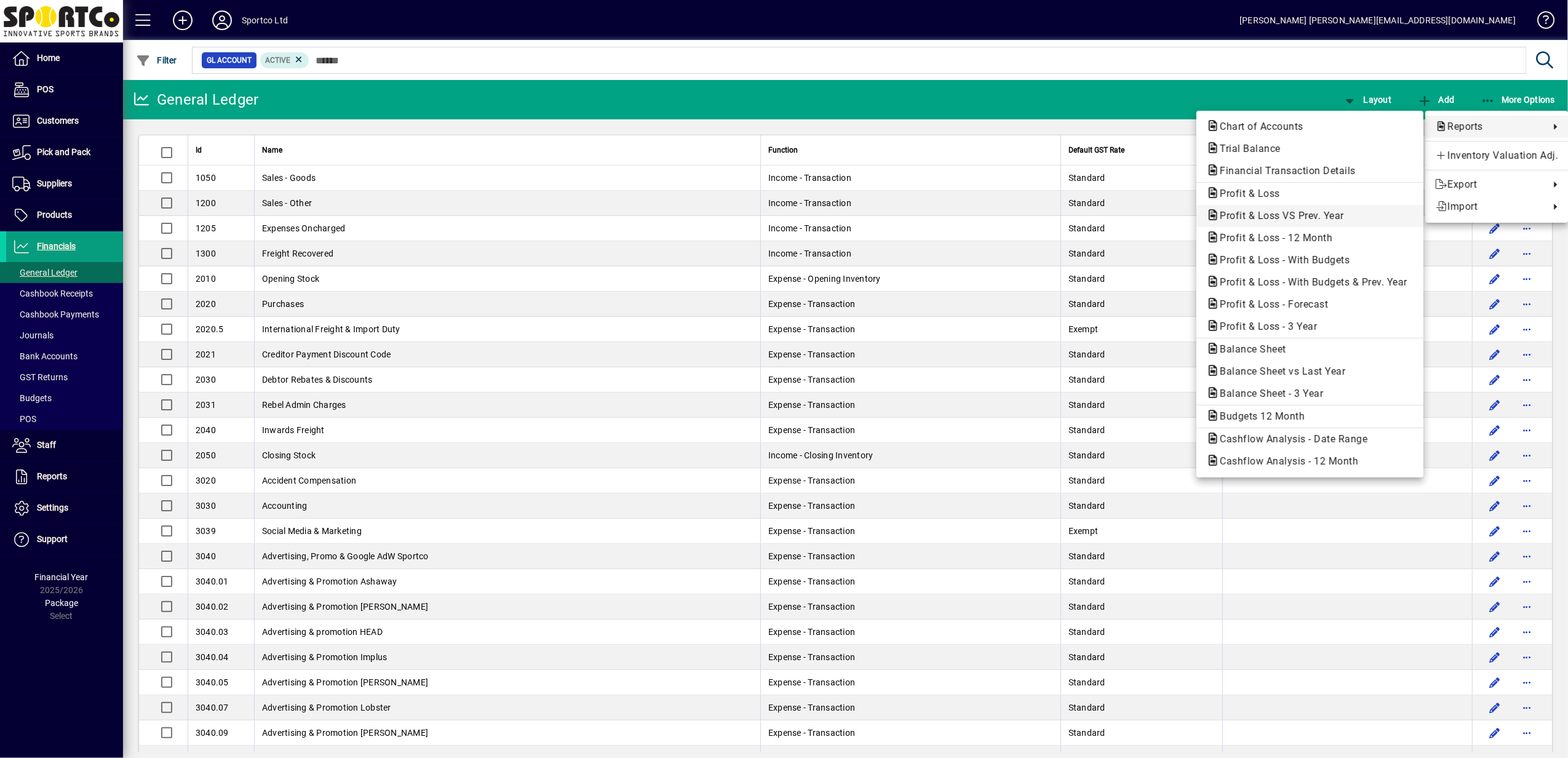
click at [1251, 215] on span "Profit & Loss VS Prev. Year" at bounding box center [1278, 215] width 144 height 12
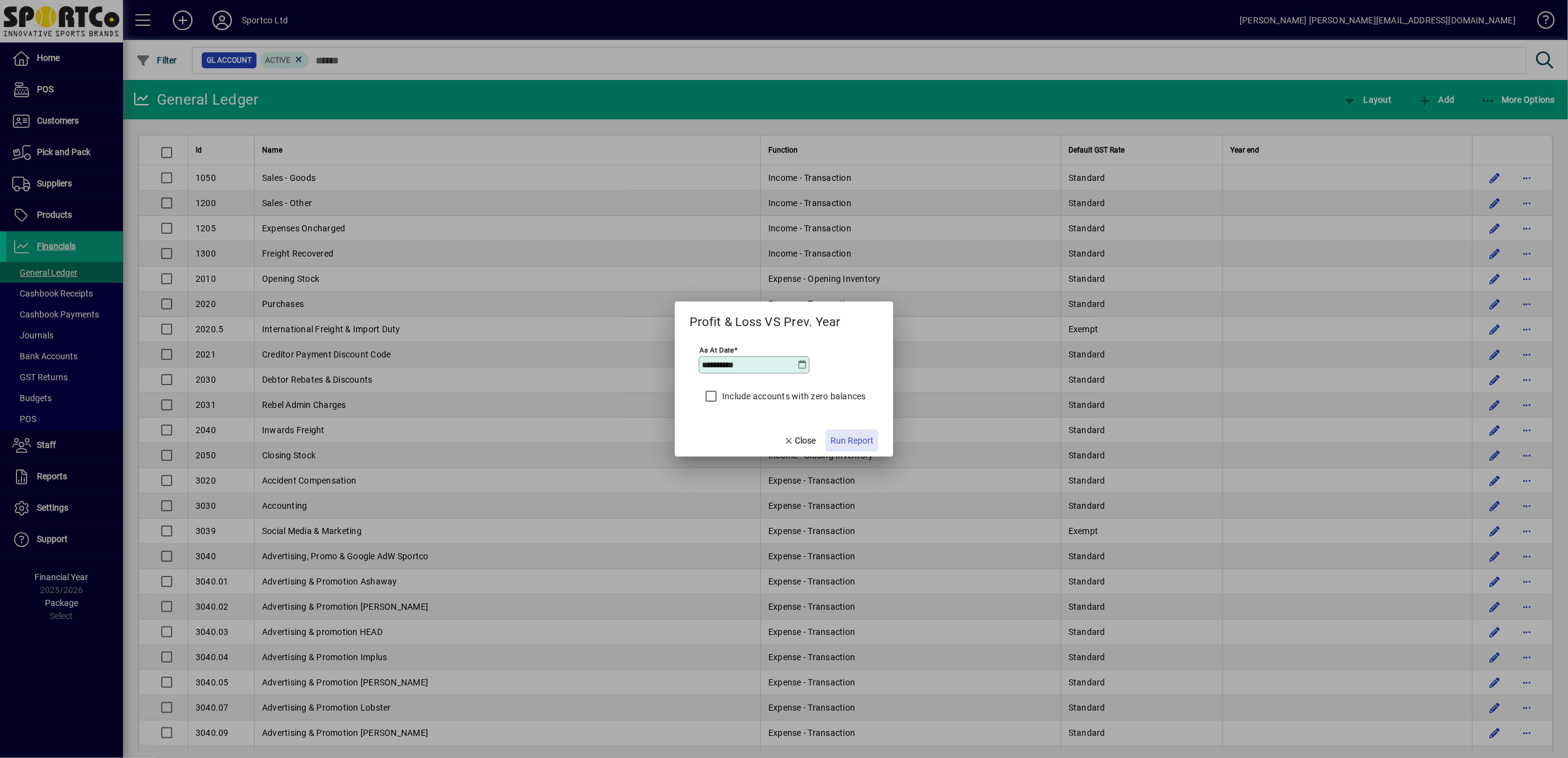
click at [840, 439] on span "Run Report" at bounding box center [851, 441] width 43 height 13
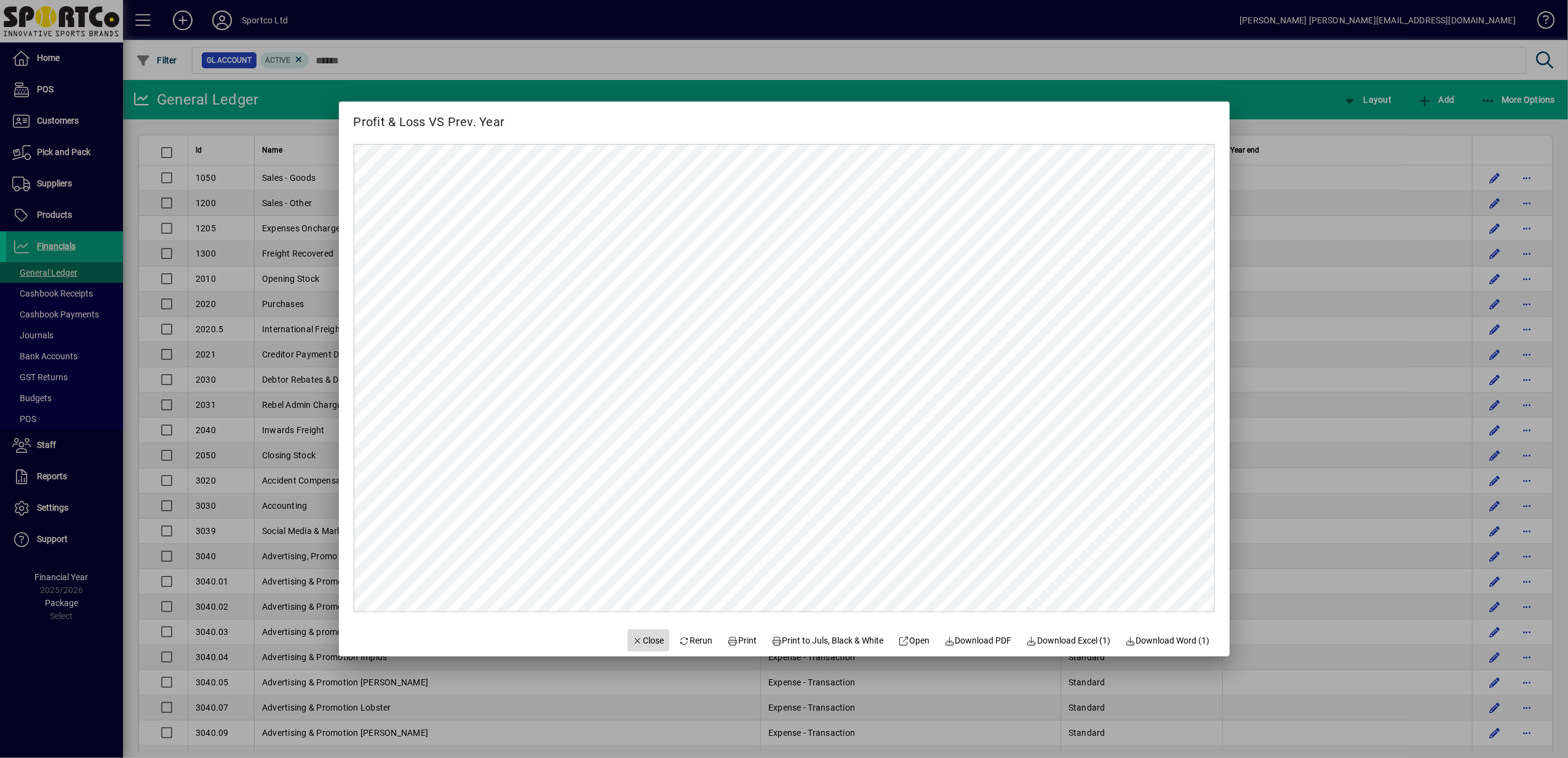
click at [633, 638] on span "Close" at bounding box center [648, 640] width 32 height 13
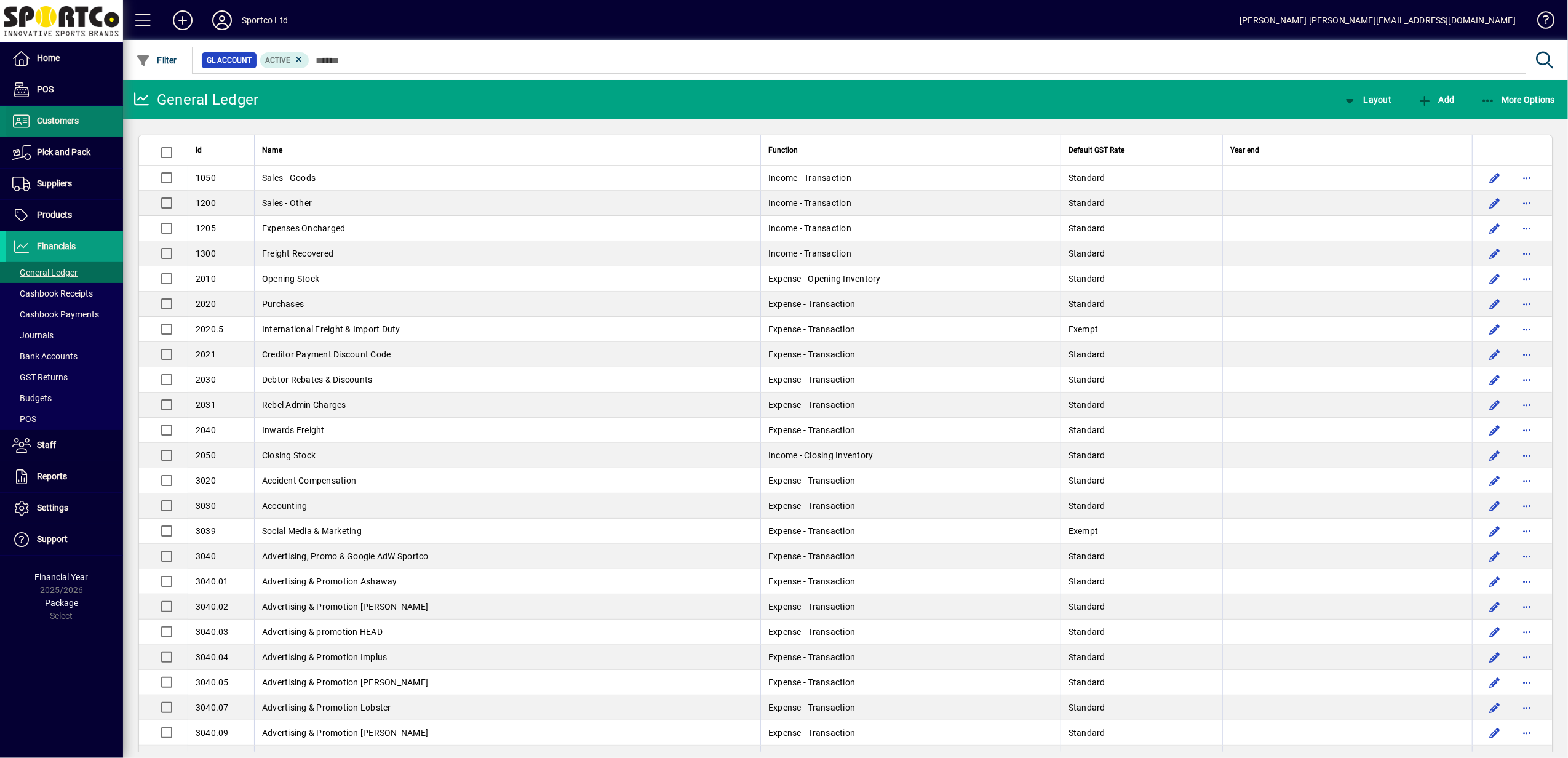
click at [59, 118] on span "Customers" at bounding box center [58, 120] width 42 height 10
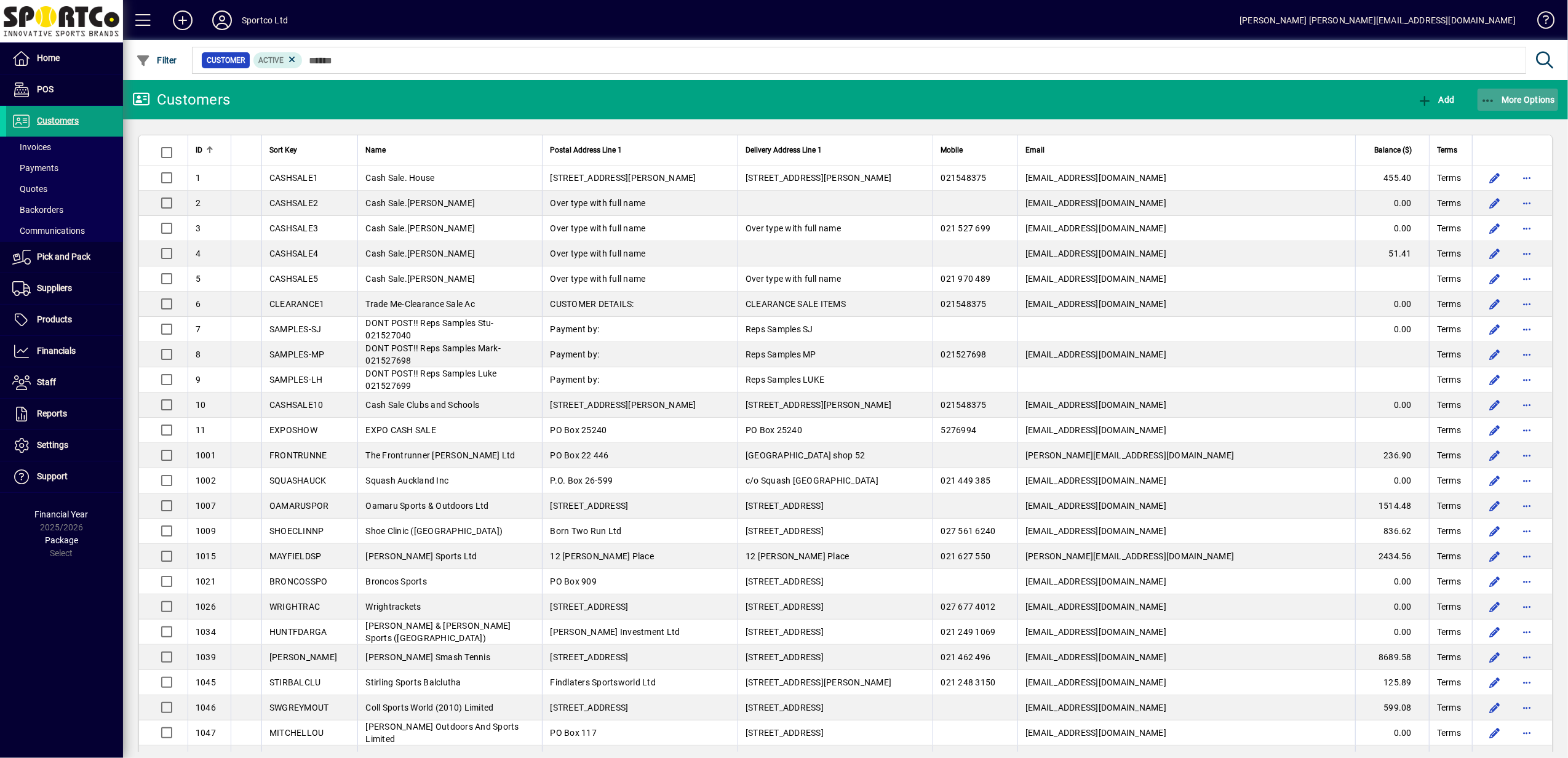
click at [1499, 99] on span "More Options" at bounding box center [1518, 100] width 75 height 10
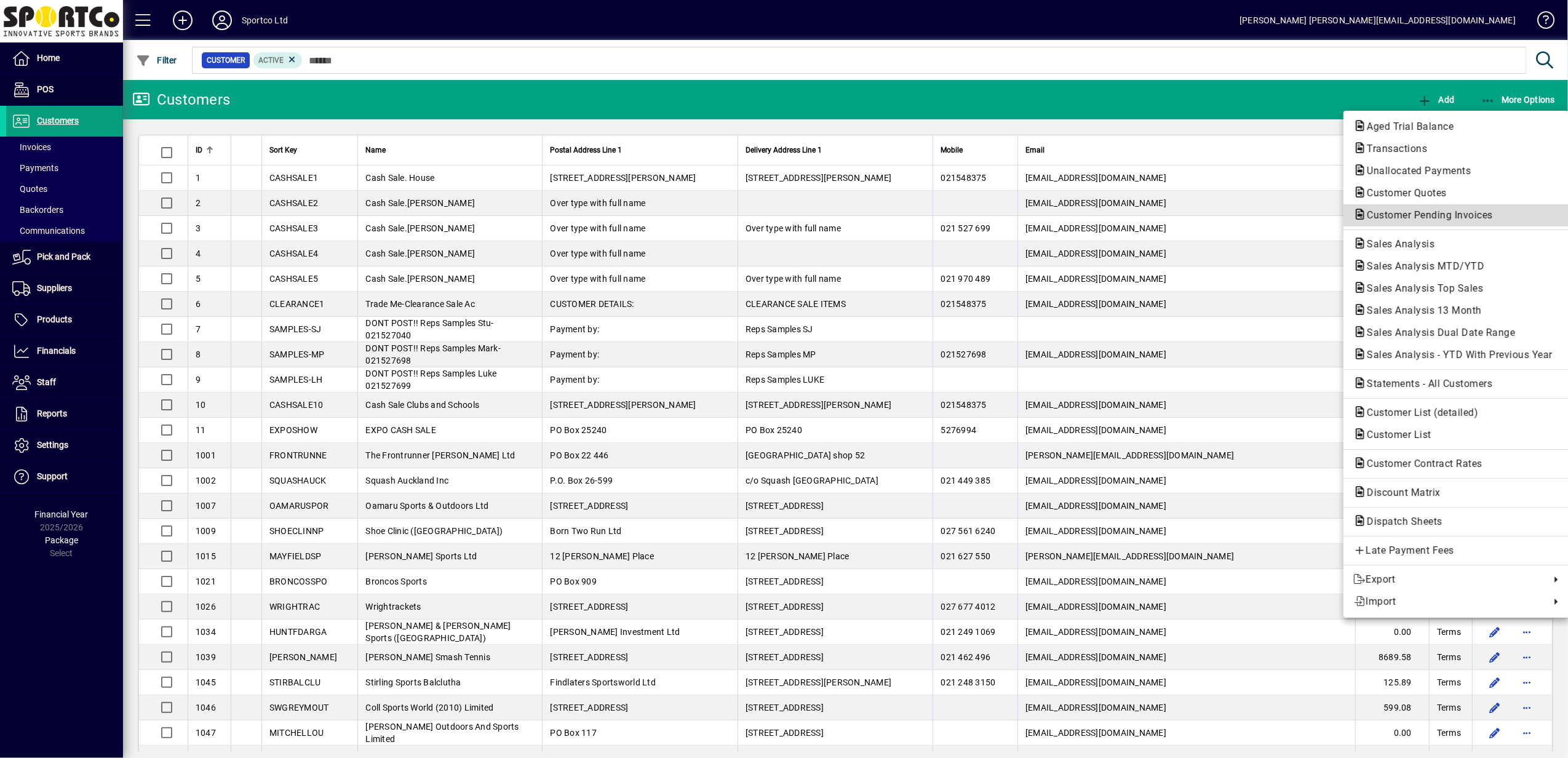
click at [1413, 217] on span "Customer Pending Invoices" at bounding box center [1426, 215] width 146 height 12
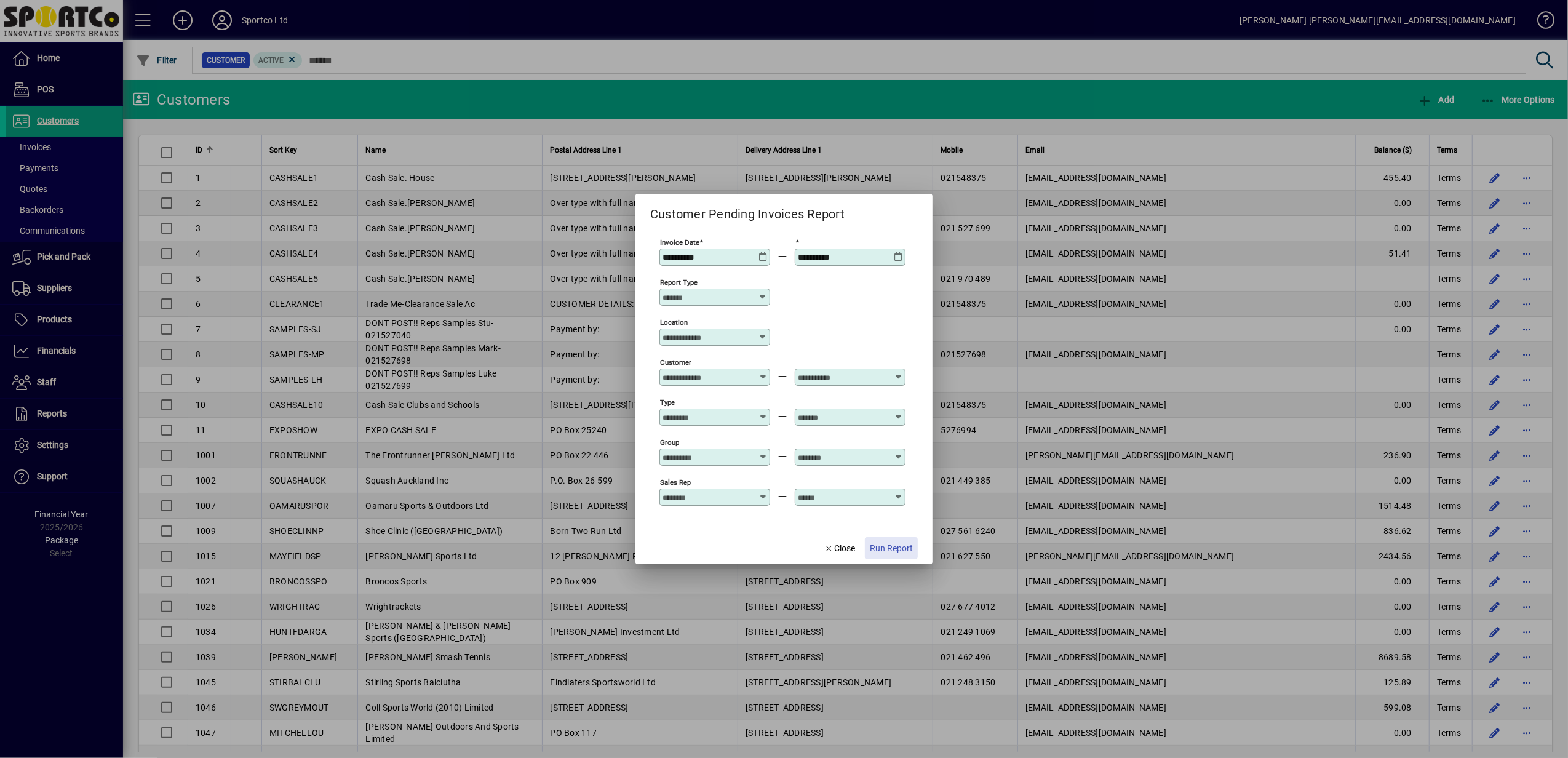
click at [888, 546] on span "Run Report" at bounding box center [891, 548] width 43 height 13
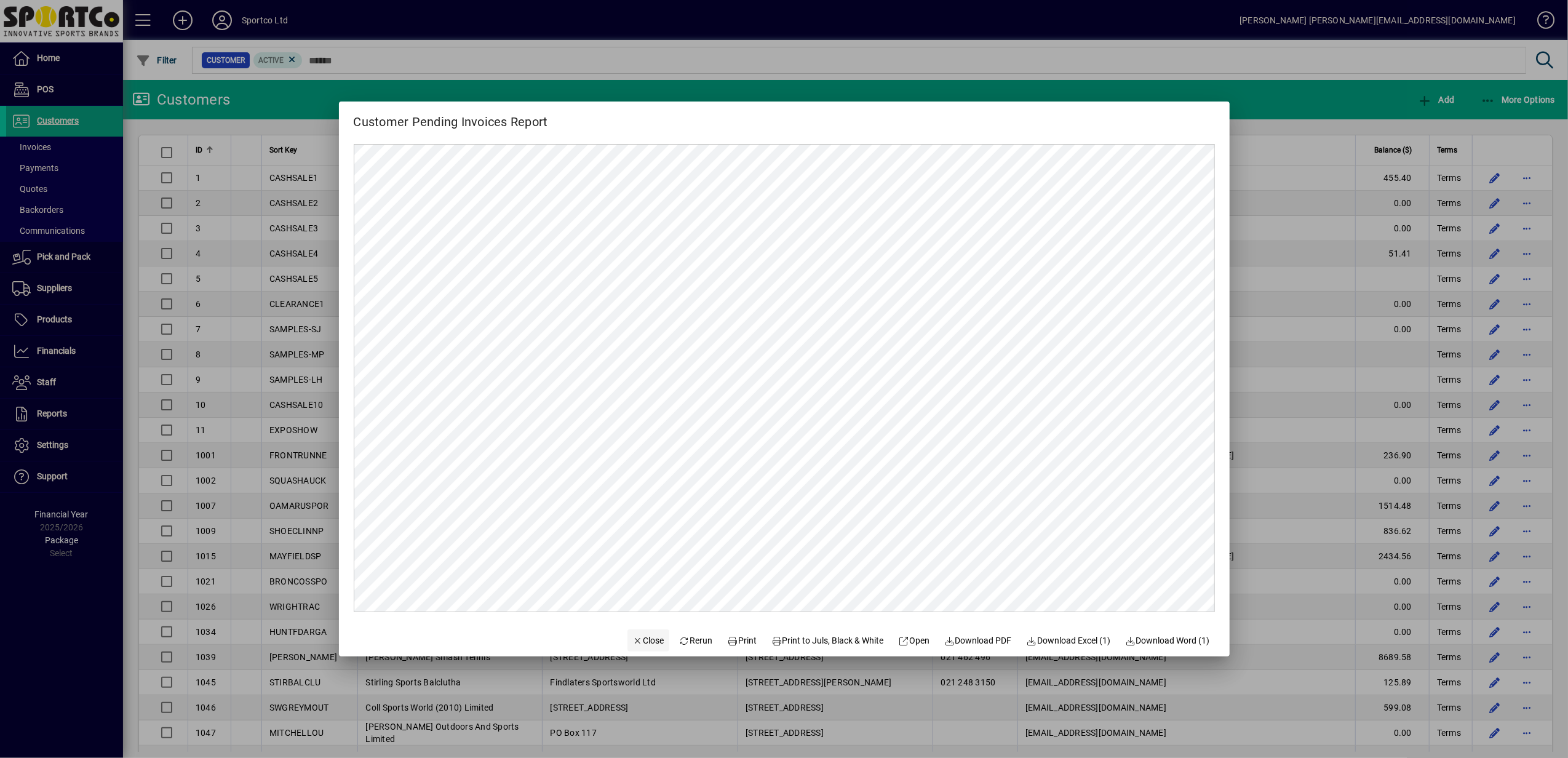
click at [633, 640] on span "Close" at bounding box center [648, 640] width 32 height 13
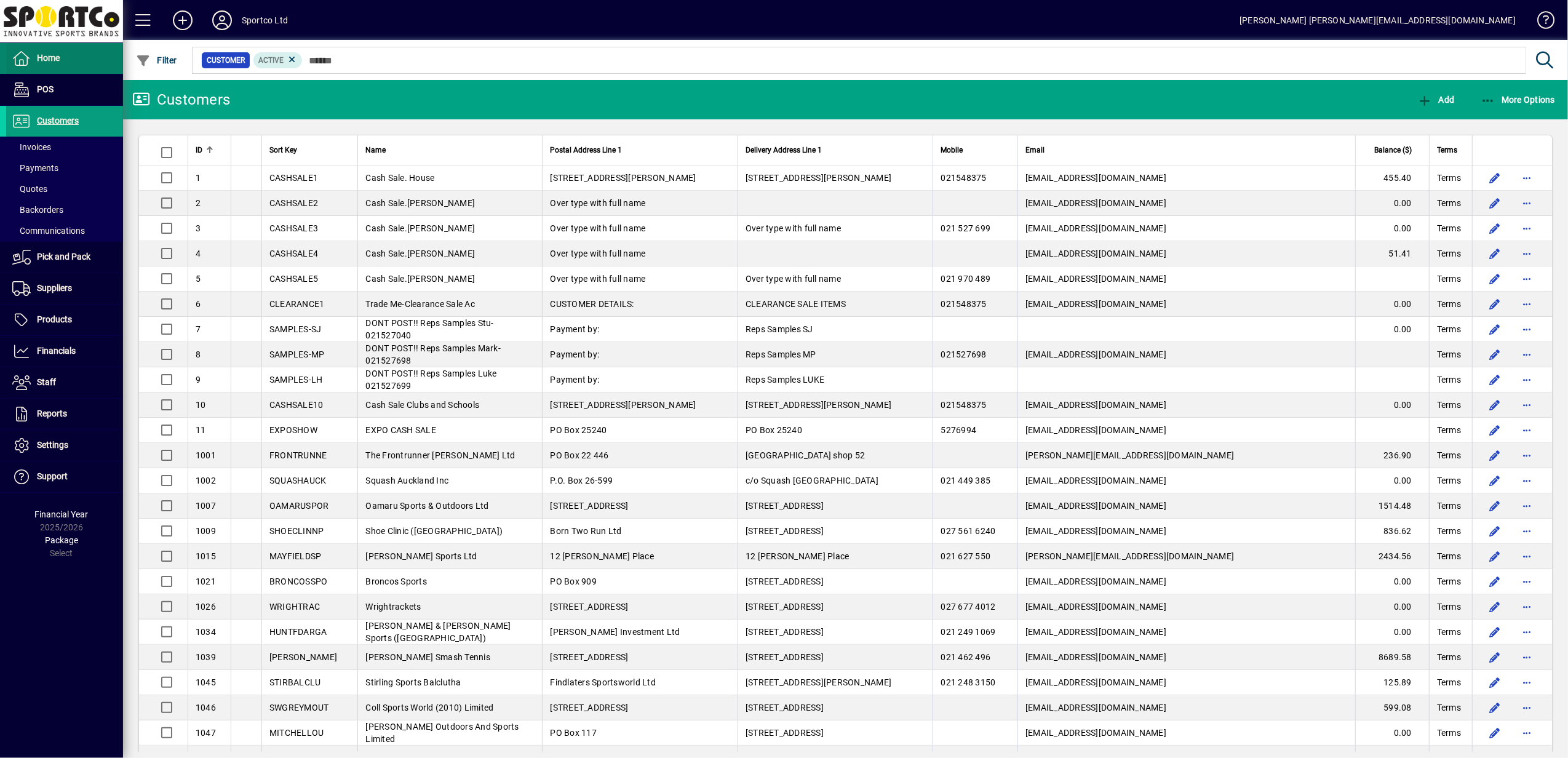
click at [48, 57] on span "Home" at bounding box center [48, 58] width 23 height 10
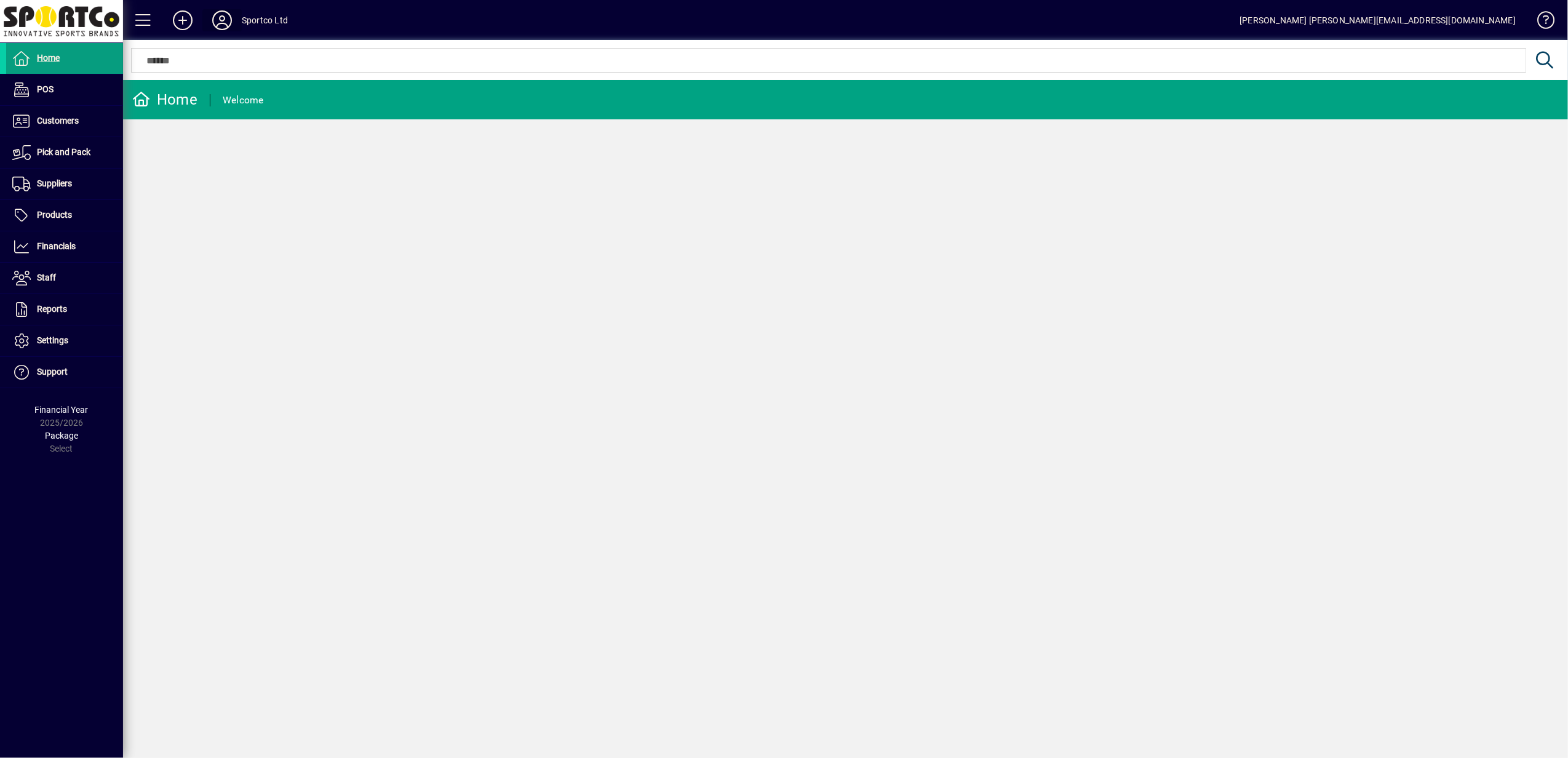
click at [226, 14] on icon at bounding box center [222, 20] width 25 height 20
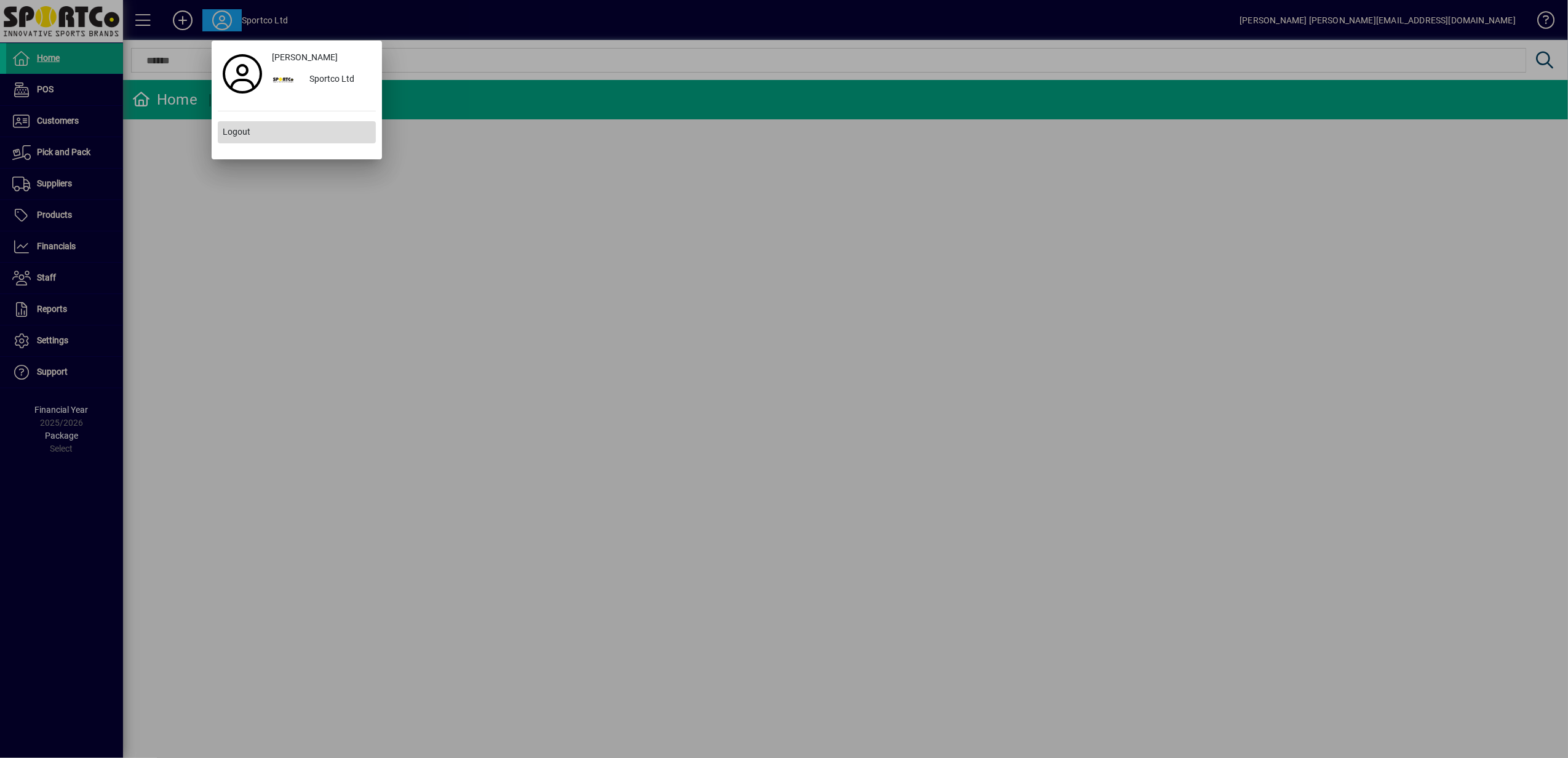
click at [249, 130] on span "Logout" at bounding box center [236, 131] width 28 height 13
